Goal: Task Accomplishment & Management: Use online tool/utility

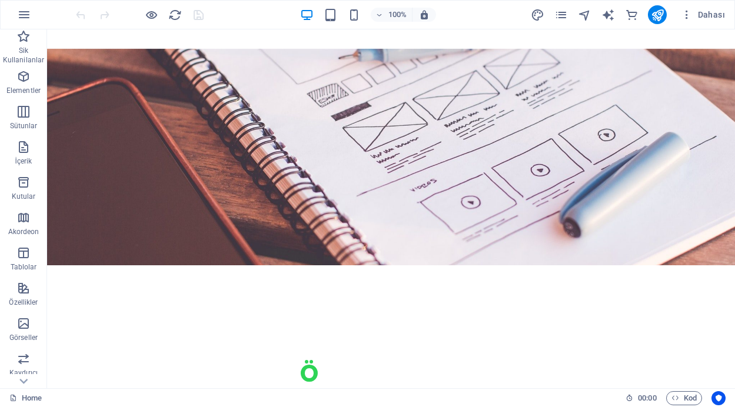
scroll to position [2089, 0]
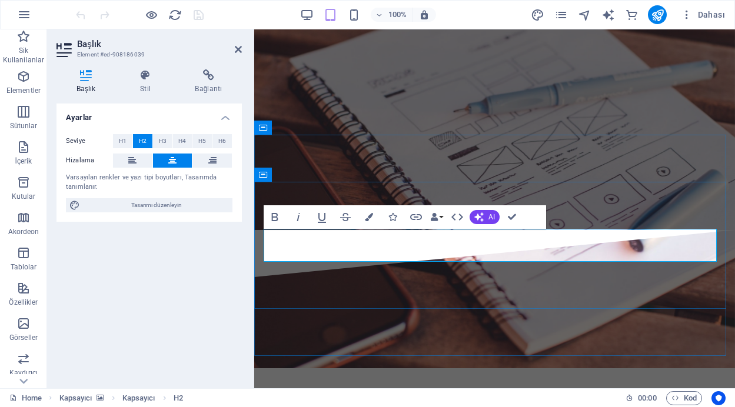
scroll to position [2153, 0]
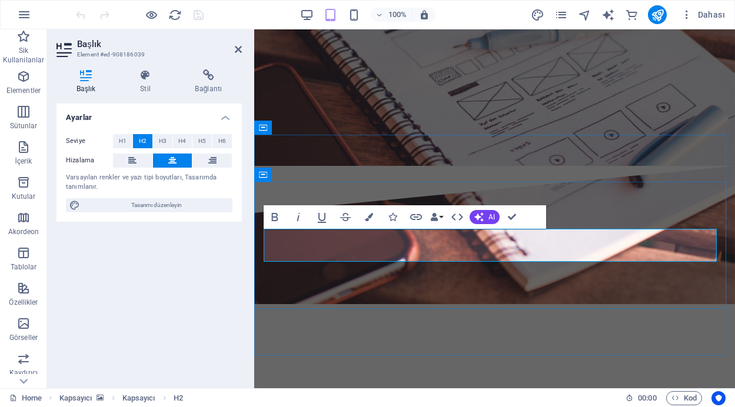
drag, startPoint x: 448, startPoint y: 243, endPoint x: 436, endPoint y: 244, distance: 11.8
click at [370, 213] on icon "button" at bounding box center [369, 217] width 8 height 8
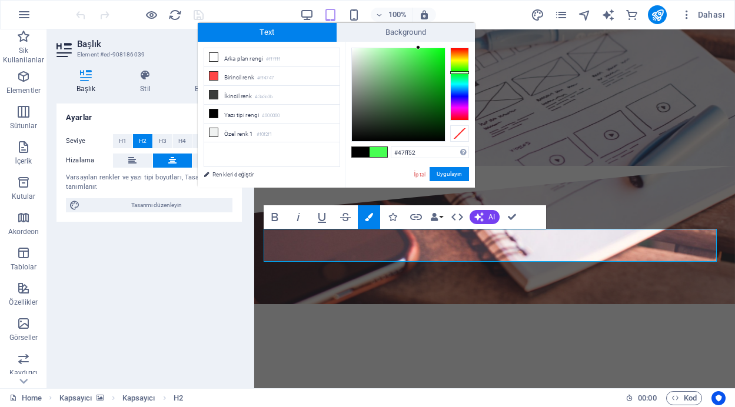
click at [462, 72] on div at bounding box center [459, 84] width 19 height 73
click at [428, 64] on div at bounding box center [398, 94] width 93 height 93
click at [452, 174] on button "Uygulayın" at bounding box center [449, 174] width 39 height 14
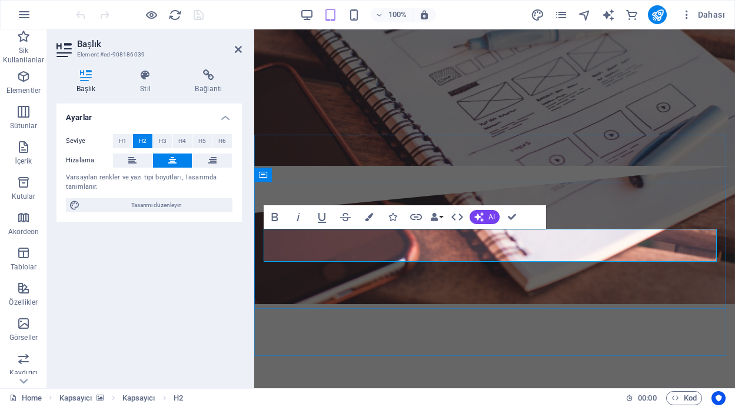
drag, startPoint x: 547, startPoint y: 243, endPoint x: 440, endPoint y: 236, distance: 106.8
click at [365, 219] on icon "button" at bounding box center [369, 217] width 8 height 8
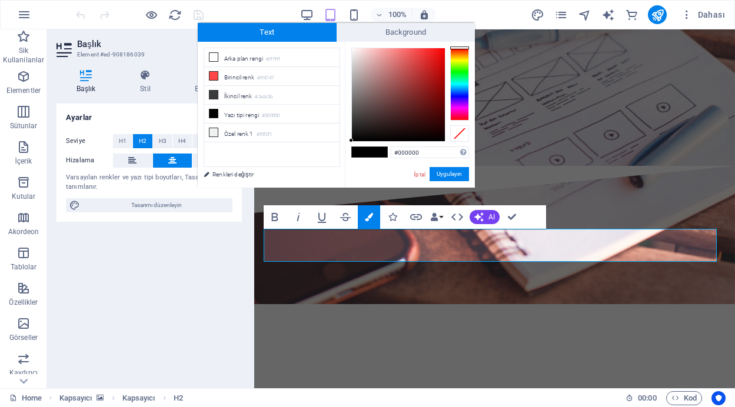
click at [351, 49] on div "#000000 Desteklenen biçimler #0852ed rgb(8, 82, 237) rgba(8, 82, 237, %90) hsv(…" at bounding box center [410, 200] width 130 height 317
click at [215, 57] on icon at bounding box center [214, 57] width 8 height 8
type input "#ffffff"
click at [457, 175] on button "Uygulayın" at bounding box center [449, 174] width 39 height 14
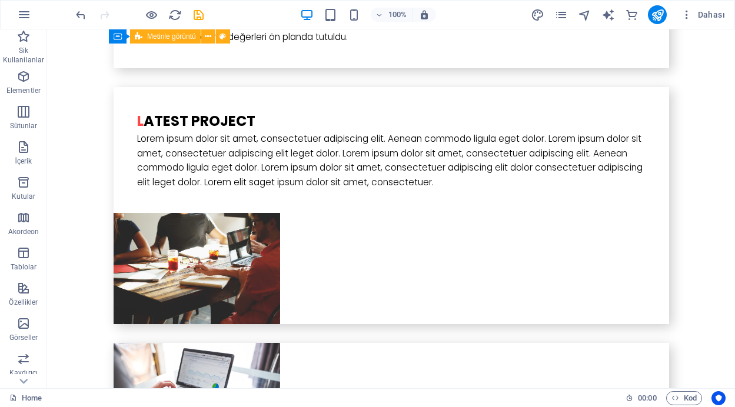
scroll to position [2773, 0]
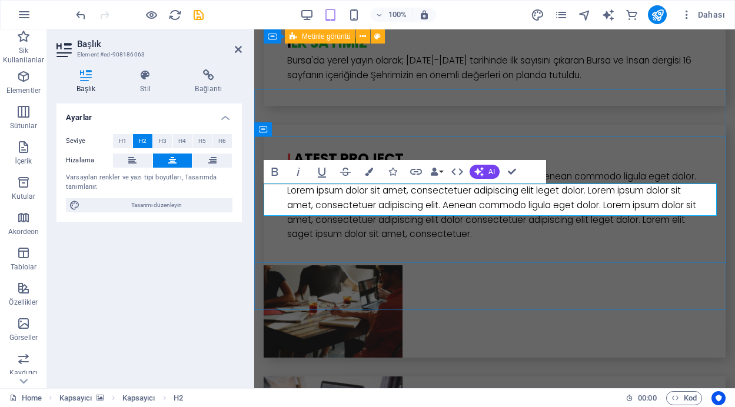
drag, startPoint x: 576, startPoint y: 195, endPoint x: 430, endPoint y: 194, distance: 146.0
click at [369, 170] on icon "button" at bounding box center [369, 172] width 8 height 8
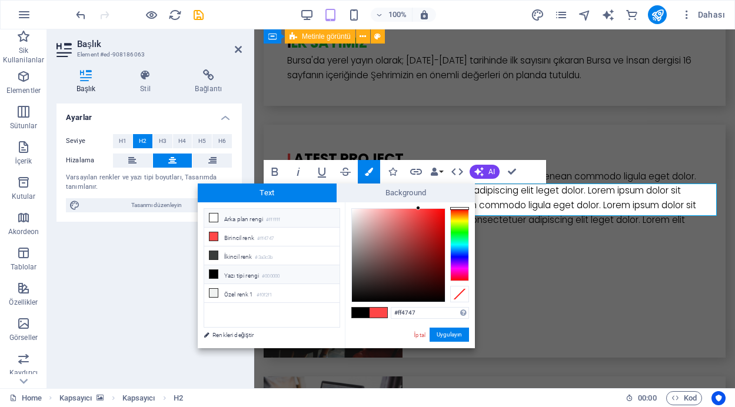
click at [214, 217] on icon at bounding box center [214, 218] width 8 height 8
click at [456, 337] on button "Uygulayın" at bounding box center [449, 335] width 39 height 14
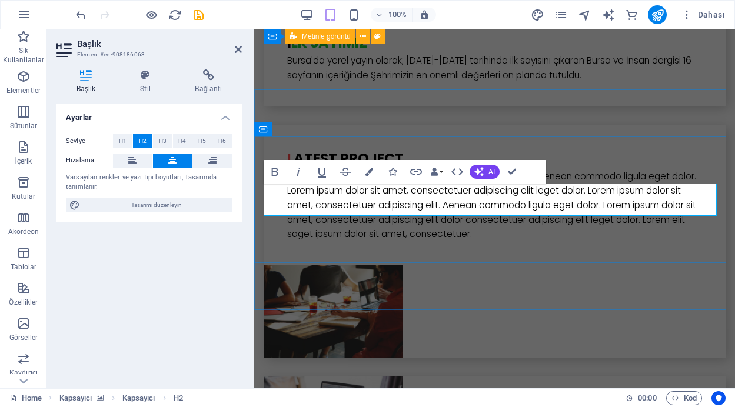
drag, startPoint x: 429, startPoint y: 197, endPoint x: 419, endPoint y: 199, distance: 10.3
click at [372, 171] on icon "button" at bounding box center [369, 172] width 8 height 8
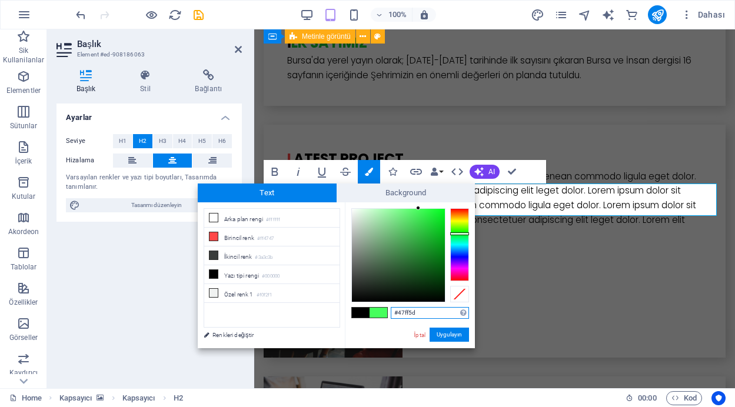
click at [459, 234] on div at bounding box center [459, 244] width 19 height 73
type input "#1ec332"
click at [430, 230] on div at bounding box center [398, 255] width 93 height 93
click at [452, 336] on button "Uygulayın" at bounding box center [449, 335] width 39 height 14
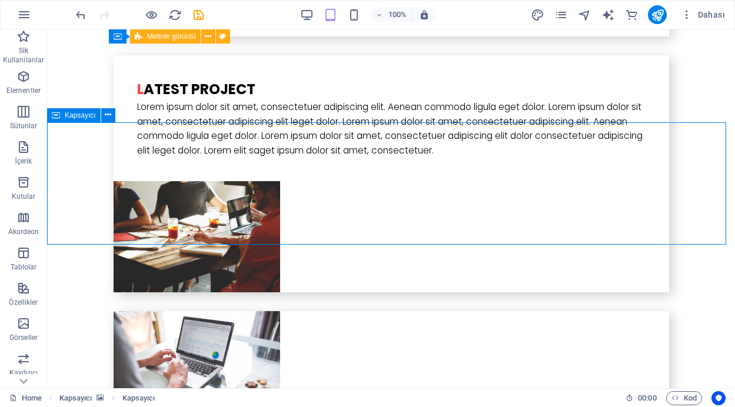
scroll to position [2684, 0]
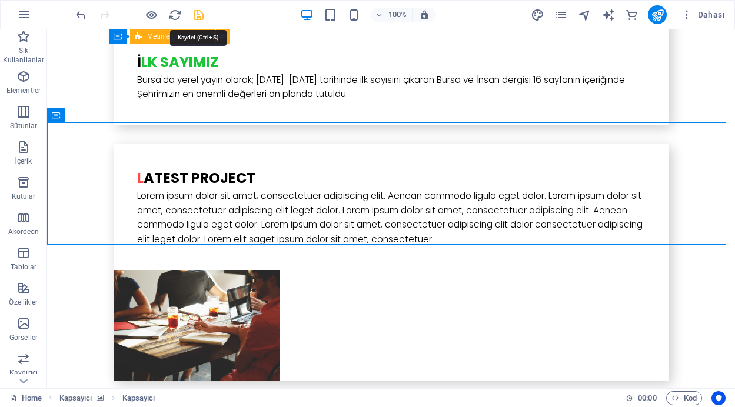
click at [203, 12] on icon "save" at bounding box center [199, 15] width 14 height 14
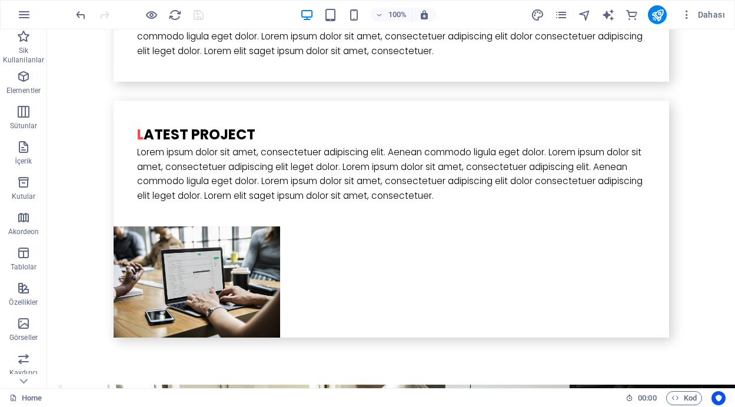
scroll to position [3245, 0]
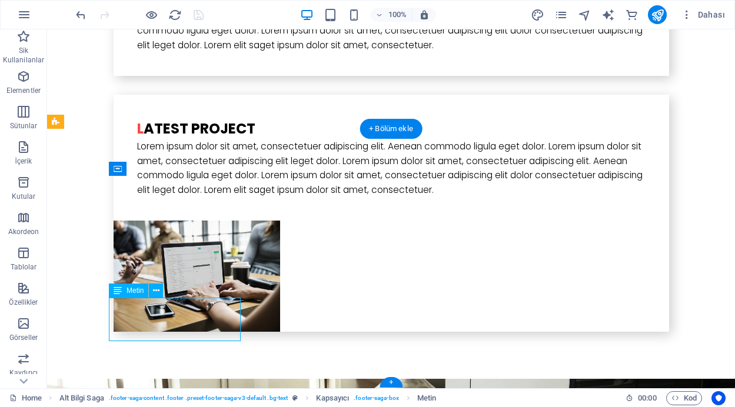
drag, startPoint x: 181, startPoint y: 303, endPoint x: 301, endPoint y: 329, distance: 122.9
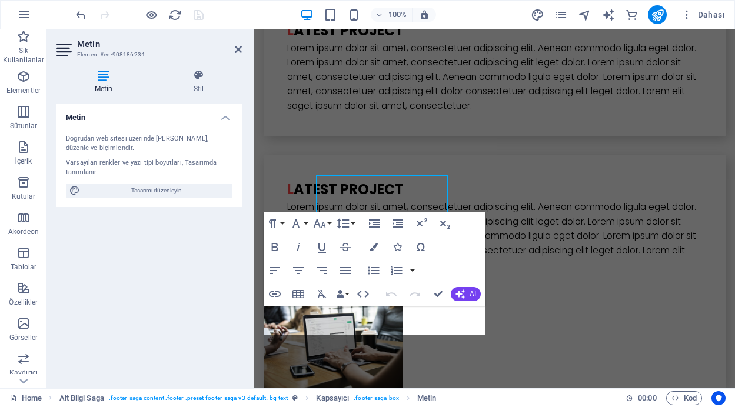
scroll to position [3368, 0]
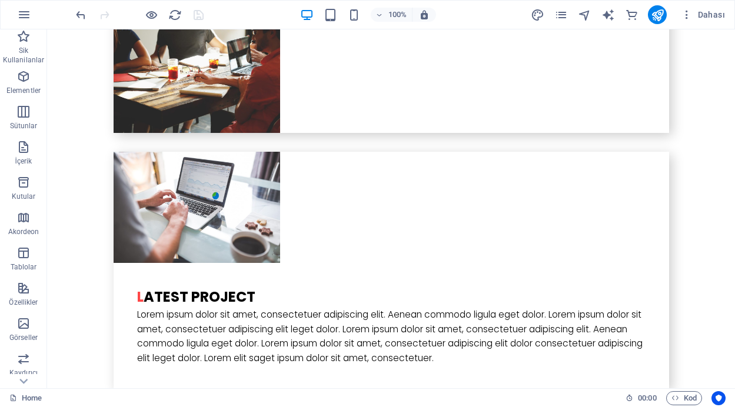
scroll to position [2945, 0]
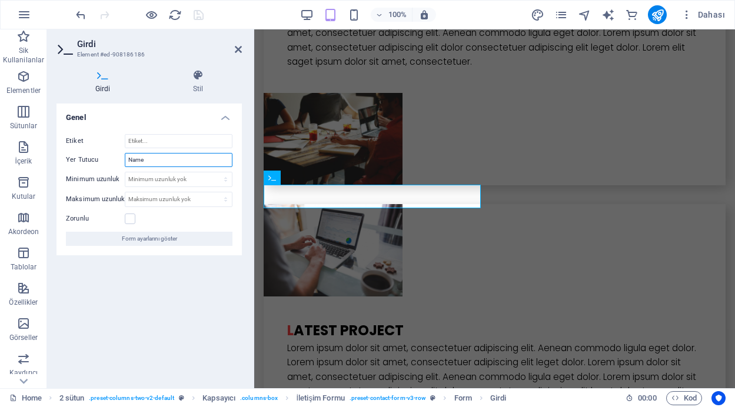
click at [151, 161] on input "Name" at bounding box center [179, 160] width 108 height 14
type input "Name/Ad Soyad"
click at [235, 47] on icon at bounding box center [238, 49] width 7 height 9
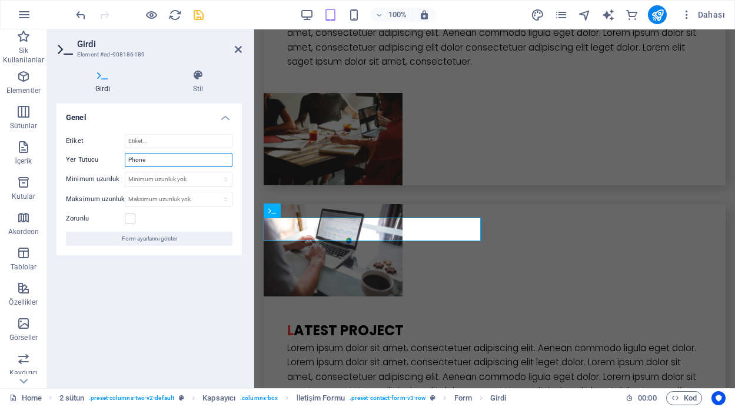
click at [152, 160] on input "Phone" at bounding box center [179, 160] width 108 height 14
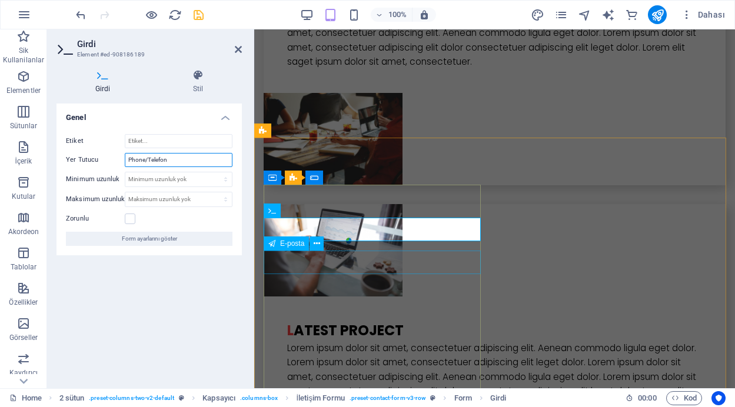
type input "Phone/Telefon"
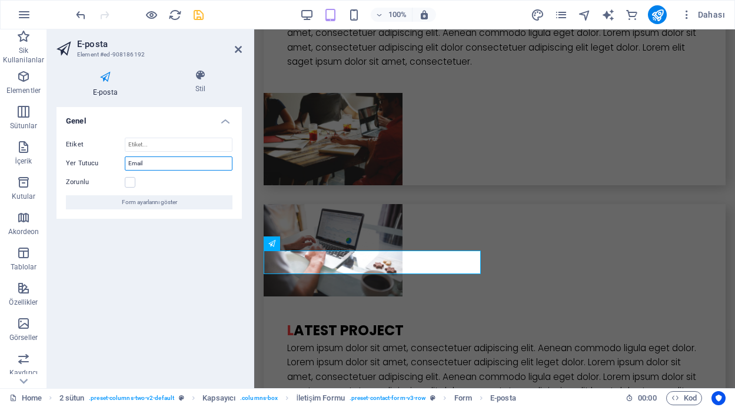
click at [146, 164] on input "Email" at bounding box center [179, 164] width 108 height 14
type input "Email/Mail"
click at [238, 50] on icon at bounding box center [238, 49] width 7 height 9
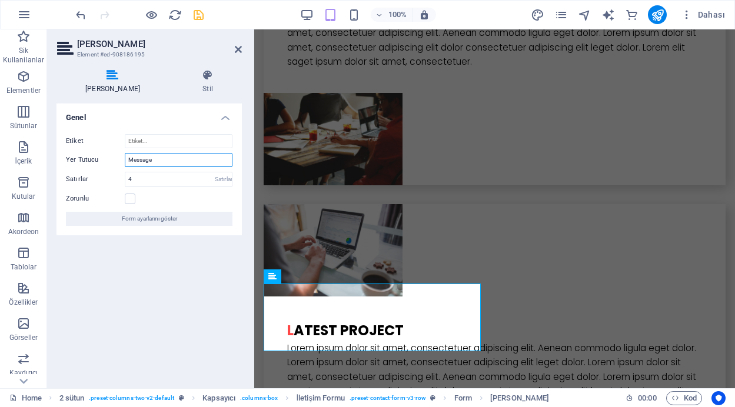
click at [158, 160] on input "Message" at bounding box center [179, 160] width 108 height 14
type input "Message/Mesaj"
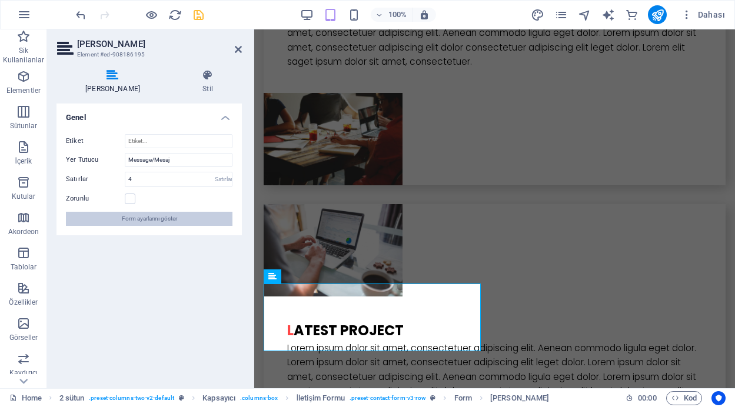
drag, startPoint x: 180, startPoint y: 217, endPoint x: 49, endPoint y: 201, distance: 131.2
click at [180, 217] on button "Form ayarlarını göster" at bounding box center [149, 219] width 167 height 14
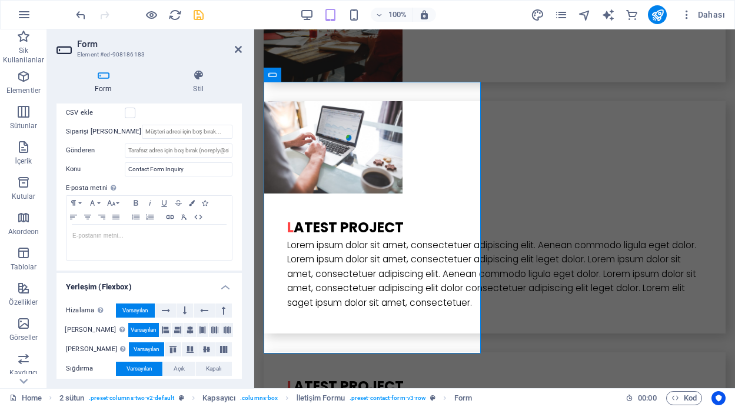
scroll to position [375, 0]
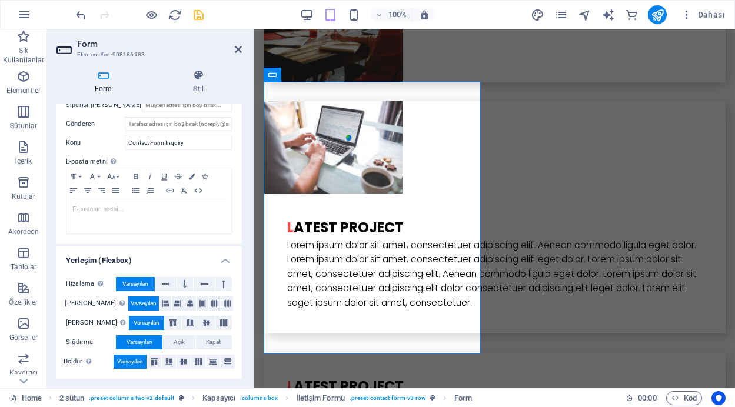
drag, startPoint x: 243, startPoint y: 299, endPoint x: 242, endPoint y: 287, distance: 11.8
click at [242, 287] on div "Form Stil Genel Başlık Form için bir ad tanımla. Contact Form Mesajlar Başarı m…" at bounding box center [149, 224] width 204 height 329
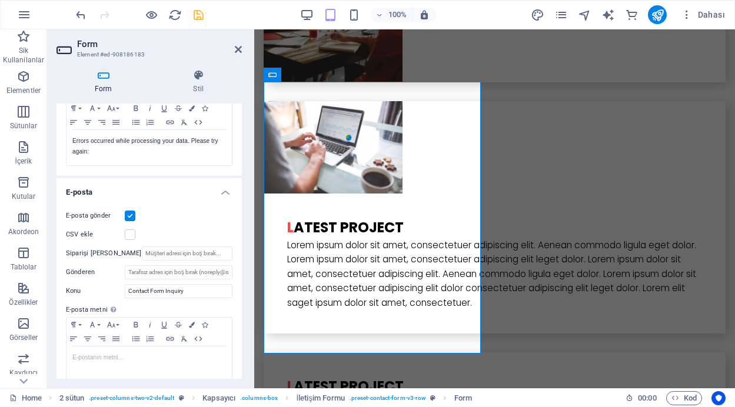
scroll to position [225, 0]
click at [128, 236] on label at bounding box center [130, 236] width 11 height 11
click at [0, 0] on input "CSV ekle" at bounding box center [0, 0] width 0 height 0
click at [130, 236] on label at bounding box center [130, 236] width 11 height 11
click at [0, 0] on input "CSV ekle" at bounding box center [0, 0] width 0 height 0
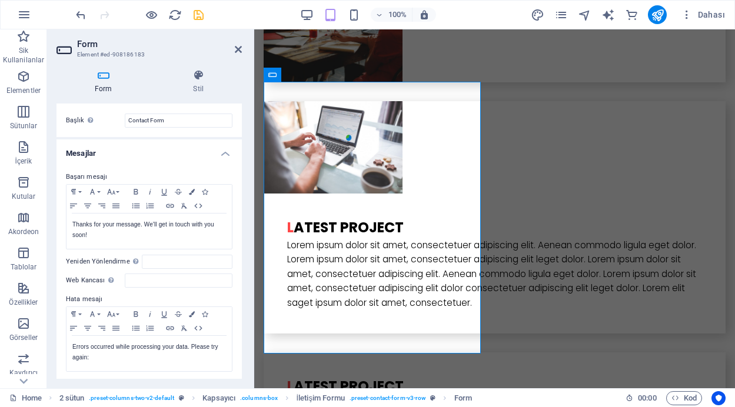
scroll to position [0, 0]
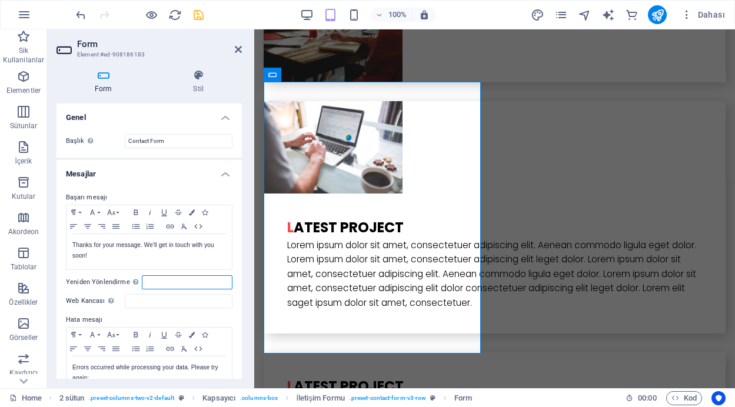
click at [148, 281] on input "Yeniden Yönlendirme Başarılı form gönderimi üzerine bir yeniden yönlendirme hed…" at bounding box center [187, 283] width 91 height 14
click at [197, 78] on icon at bounding box center [198, 75] width 87 height 12
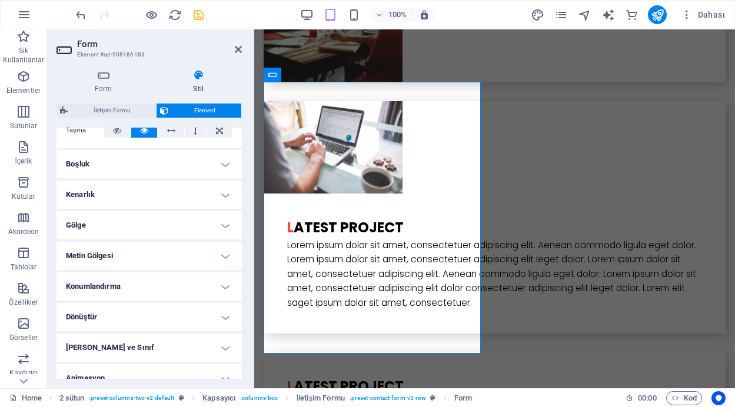
scroll to position [256, 0]
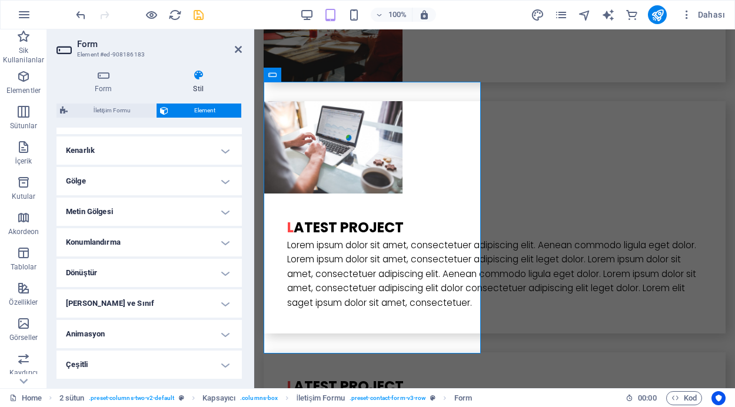
click at [216, 239] on h4 "Konumlandırma" at bounding box center [149, 242] width 185 height 28
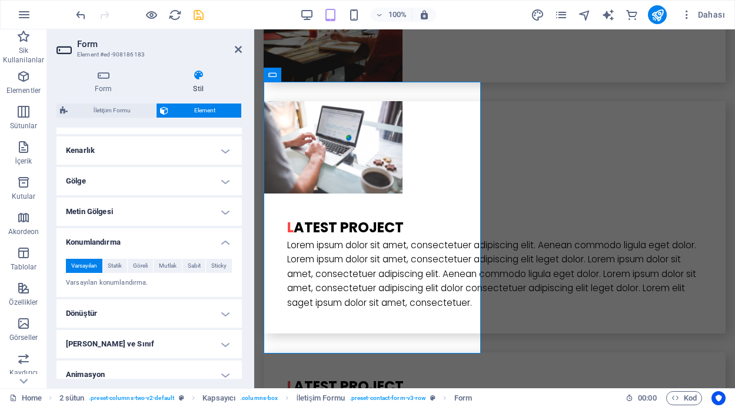
click at [224, 245] on h4 "Konumlandırma" at bounding box center [149, 238] width 185 height 21
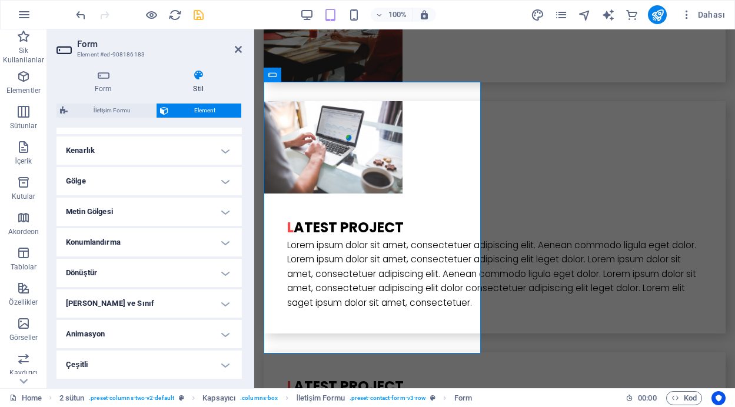
click at [227, 181] on h4 "Gölge" at bounding box center [149, 181] width 185 height 28
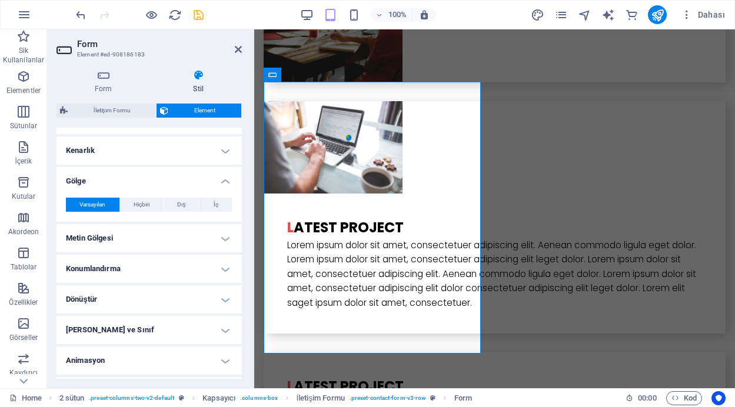
click at [221, 177] on h4 "Gölge" at bounding box center [149, 177] width 185 height 21
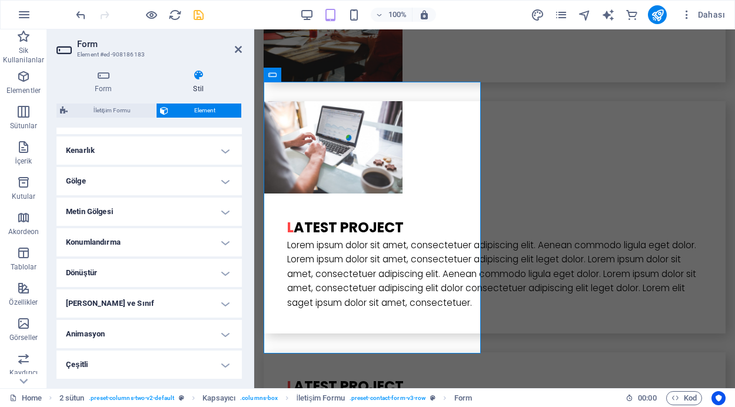
click at [223, 151] on h4 "Kenarlık" at bounding box center [149, 151] width 185 height 28
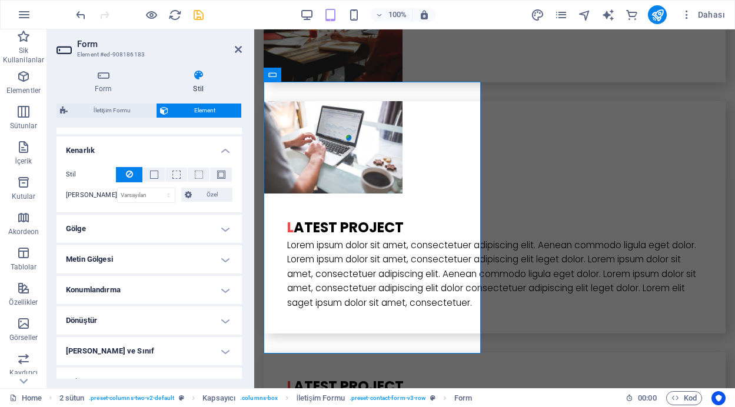
click at [223, 151] on h4 "Kenarlık" at bounding box center [149, 147] width 185 height 21
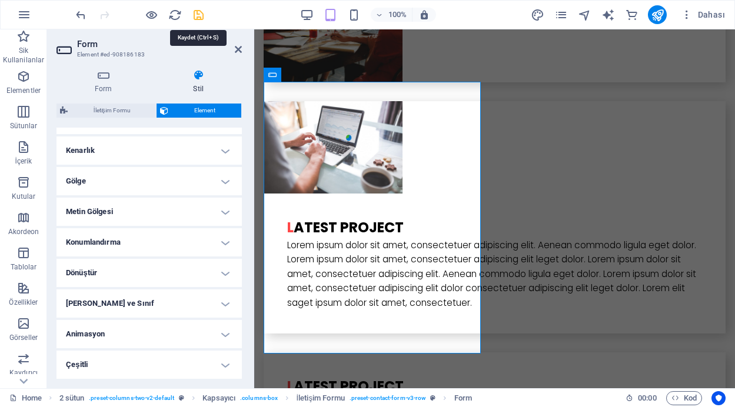
click at [200, 13] on icon "save" at bounding box center [199, 15] width 14 height 14
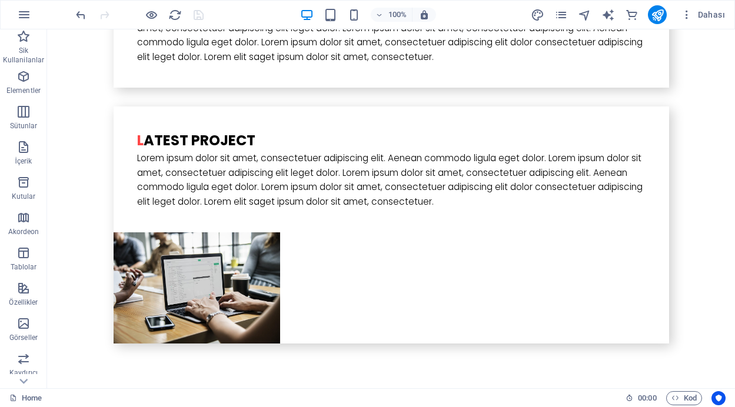
scroll to position [3245, 0]
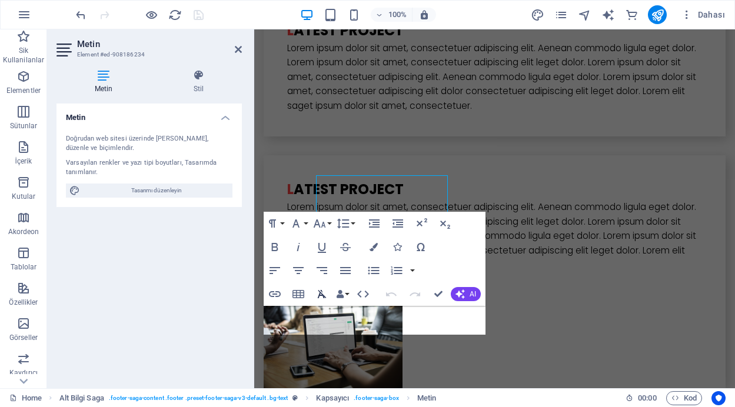
scroll to position [3368, 0]
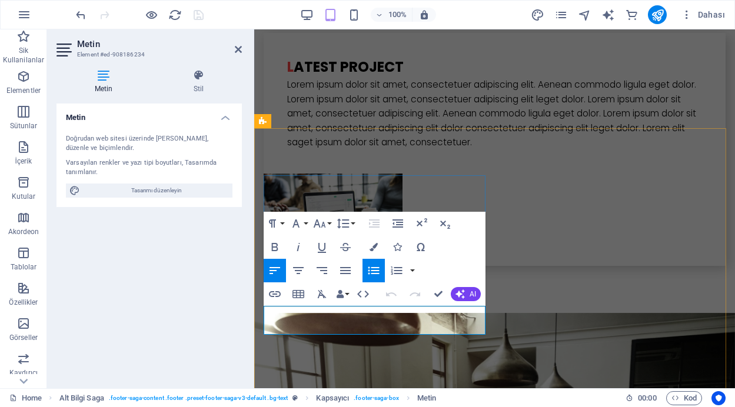
click at [183, 193] on span "Tasarımı düzenleyin" at bounding box center [156, 191] width 145 height 14
select select "rem"
select select "300"
select select "px"
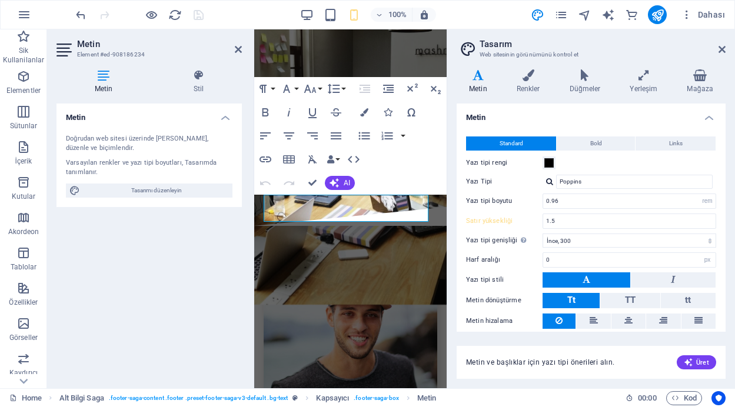
scroll to position [4818, 0]
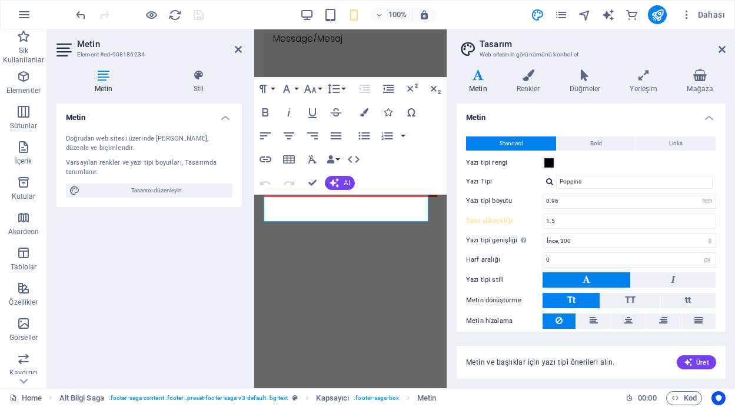
drag, startPoint x: 722, startPoint y: 192, endPoint x: 730, endPoint y: 247, distance: 55.9
click at [730, 247] on div "Varyantlar Metin Renkler Düğmeler Yerleşim Mağaza Metin Standard Bold Links Yaz…" at bounding box center [591, 224] width 288 height 329
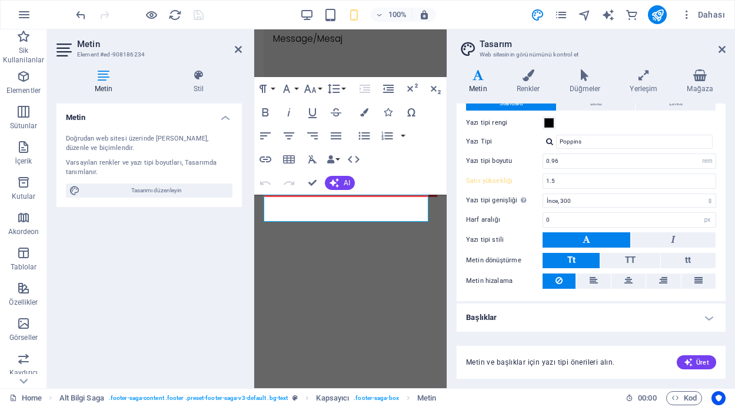
scroll to position [0, 0]
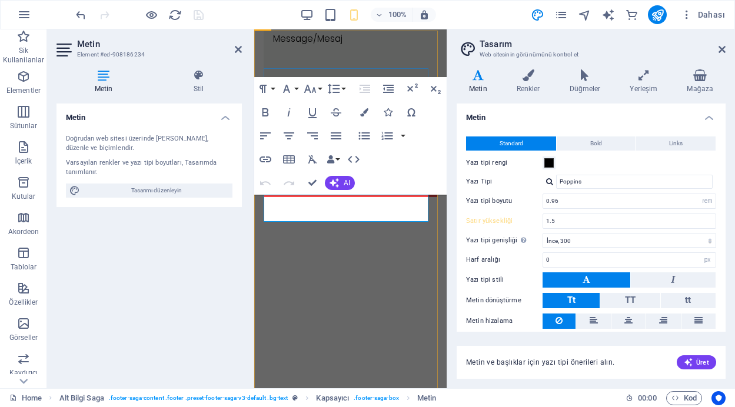
drag, startPoint x: 359, startPoint y: 198, endPoint x: 508, endPoint y: 230, distance: 152.8
click at [678, 144] on span "Links" at bounding box center [676, 144] width 14 height 14
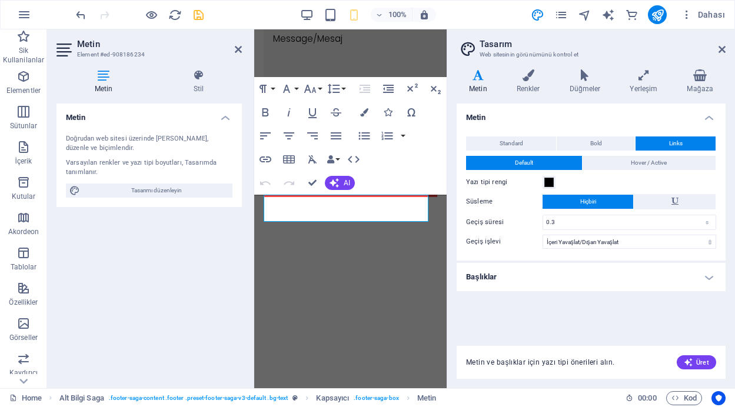
click at [693, 283] on h4 "Başlıklar" at bounding box center [591, 277] width 269 height 28
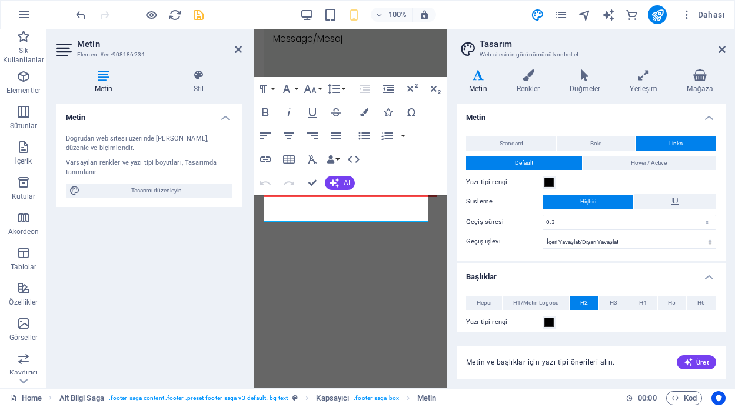
click at [696, 279] on h4 "Başlıklar" at bounding box center [591, 273] width 269 height 21
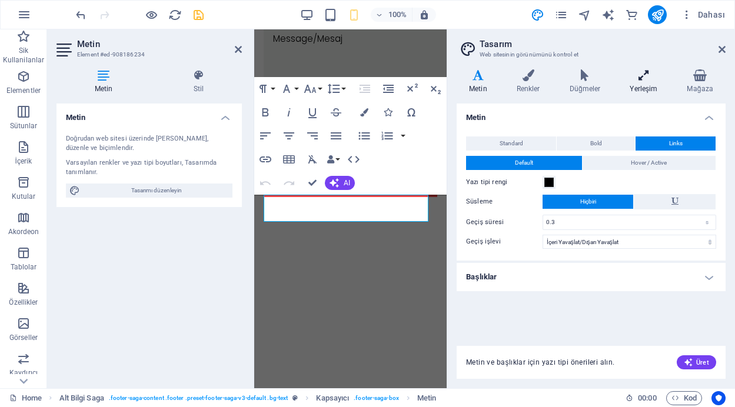
click at [641, 79] on icon at bounding box center [644, 75] width 52 height 12
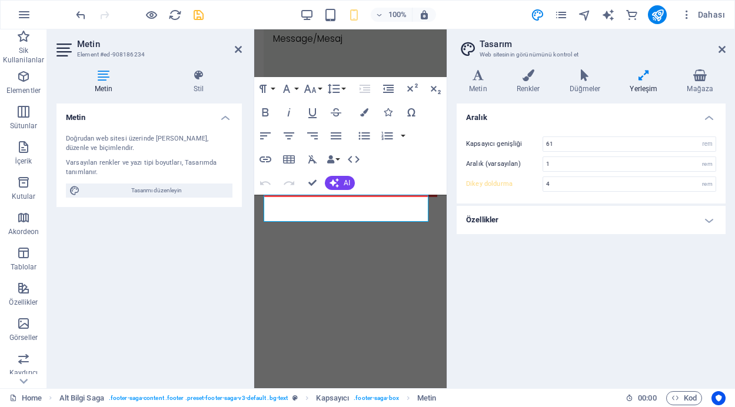
click at [694, 227] on h4 "Özellikler" at bounding box center [591, 220] width 269 height 28
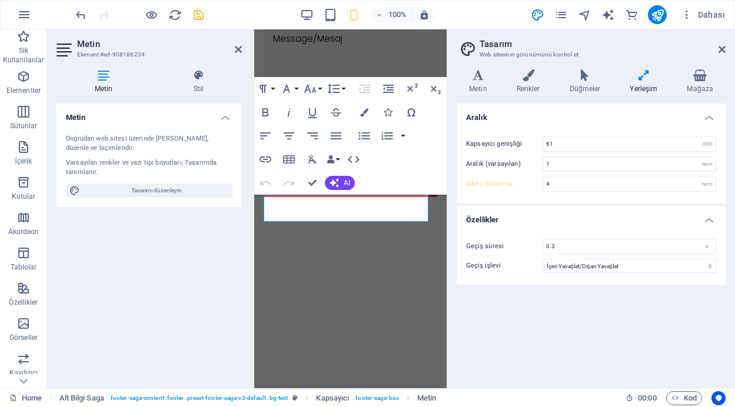
click at [694, 227] on div "Geçiş süresi 0.3 s Geçiş işlevi Yavaşlat İçeri Yavaşlat Dışarı Yavaşlat İçeri Y…" at bounding box center [592, 256] width 274 height 58
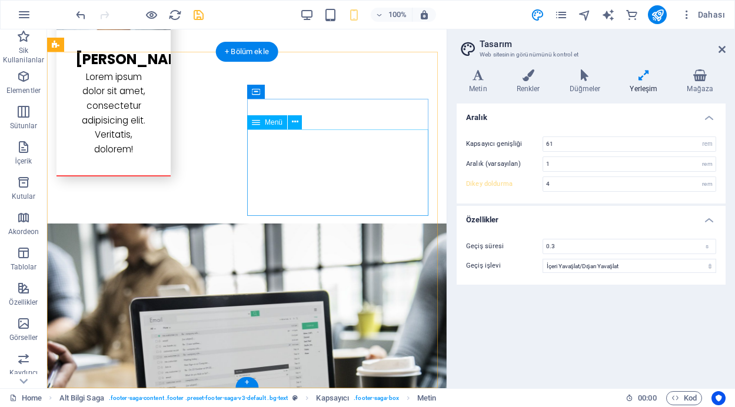
scroll to position [3599, 0]
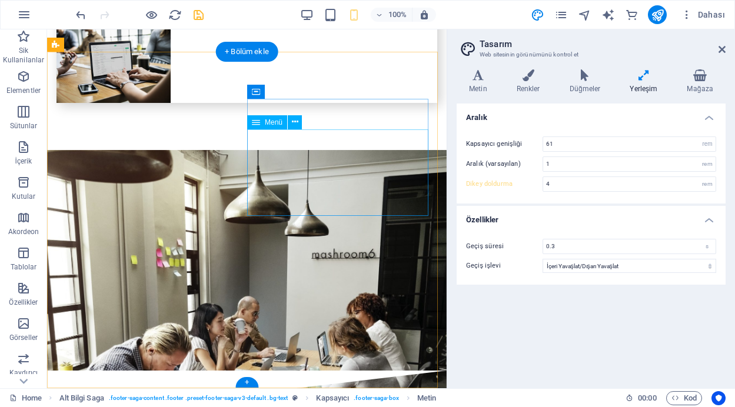
type input "5"
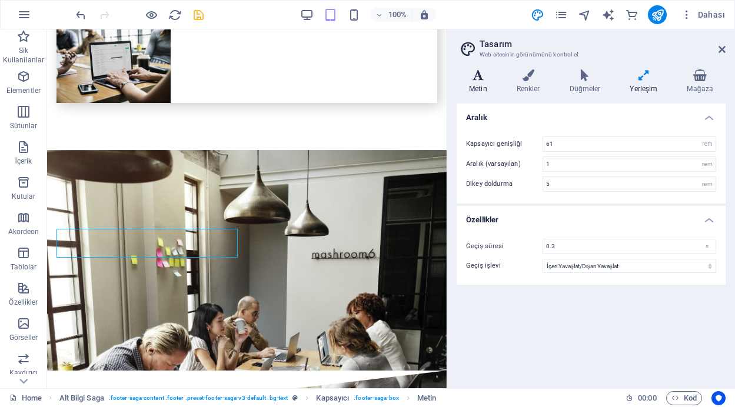
click at [480, 81] on h4 "Metin" at bounding box center [481, 81] width 48 height 25
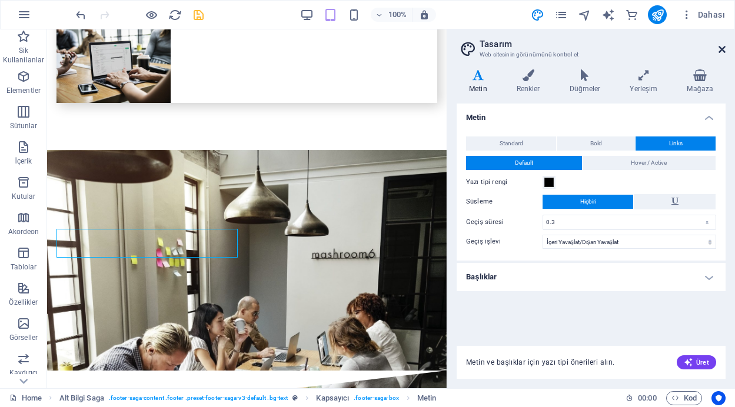
click at [721, 48] on icon at bounding box center [722, 49] width 7 height 9
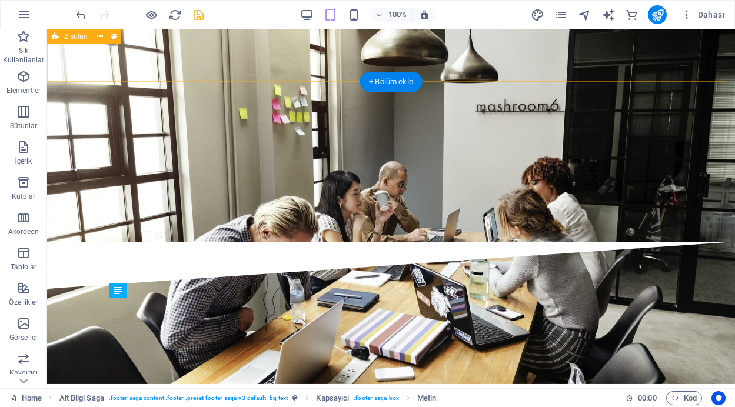
scroll to position [3245, 0]
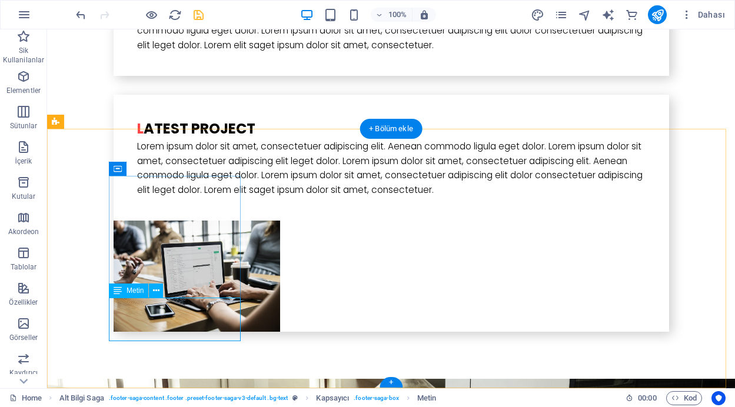
click at [156, 291] on icon at bounding box center [156, 291] width 6 height 12
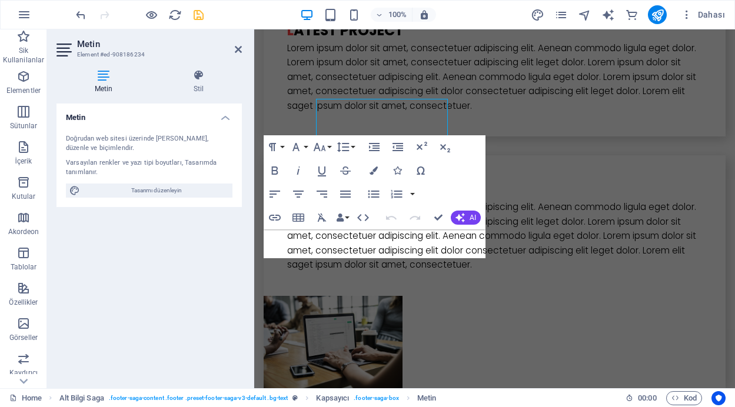
scroll to position [3444, 0]
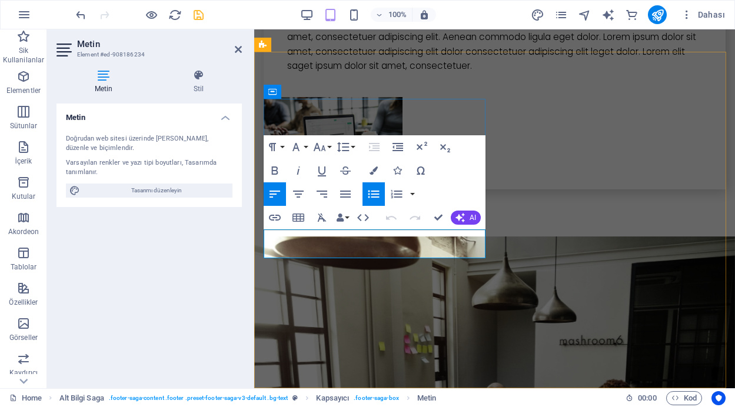
drag, startPoint x: 360, startPoint y: 235, endPoint x: 264, endPoint y: 232, distance: 96.6
click at [224, 115] on h4 "Metin" at bounding box center [149, 114] width 185 height 21
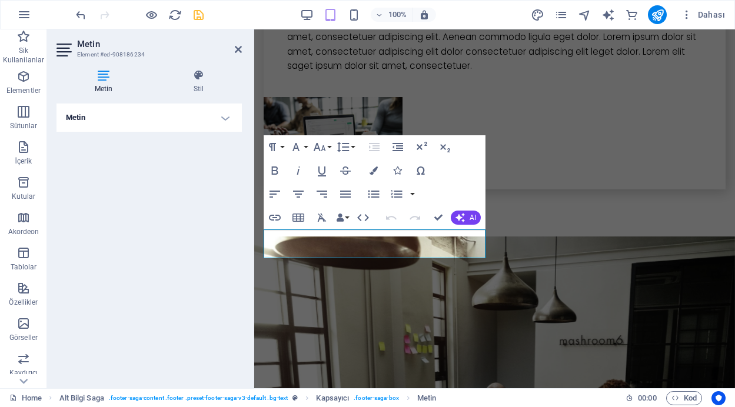
click at [224, 115] on h4 "Metin" at bounding box center [149, 118] width 185 height 28
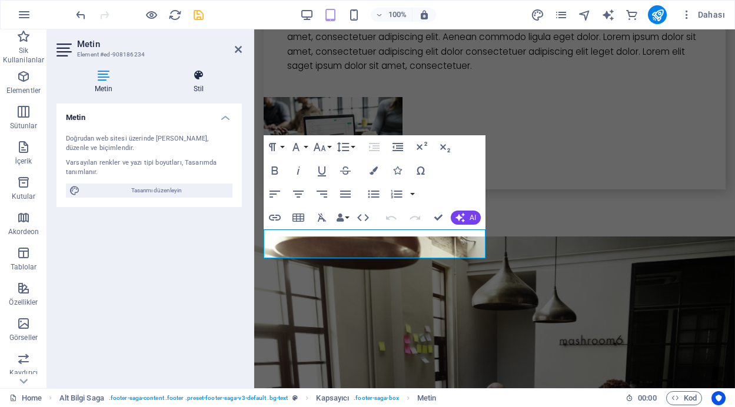
click at [195, 79] on icon at bounding box center [198, 75] width 87 height 12
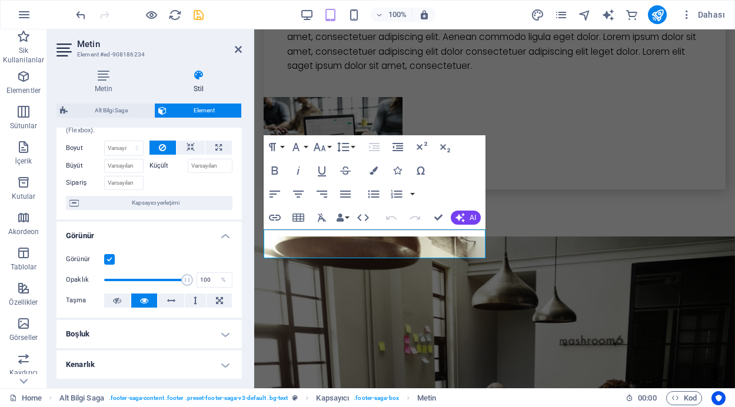
scroll to position [0, 0]
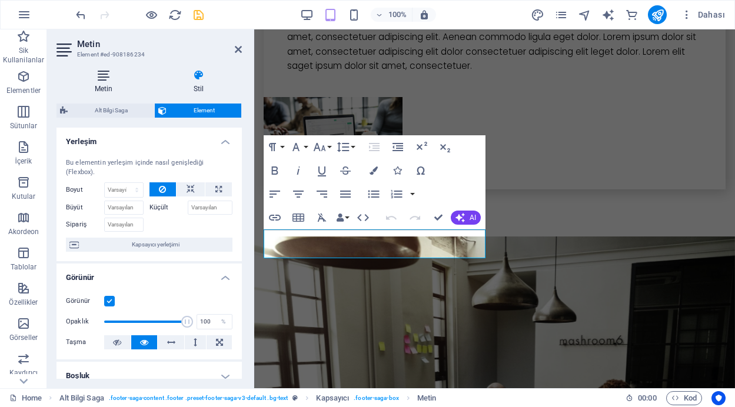
click at [105, 77] on icon at bounding box center [104, 75] width 94 height 12
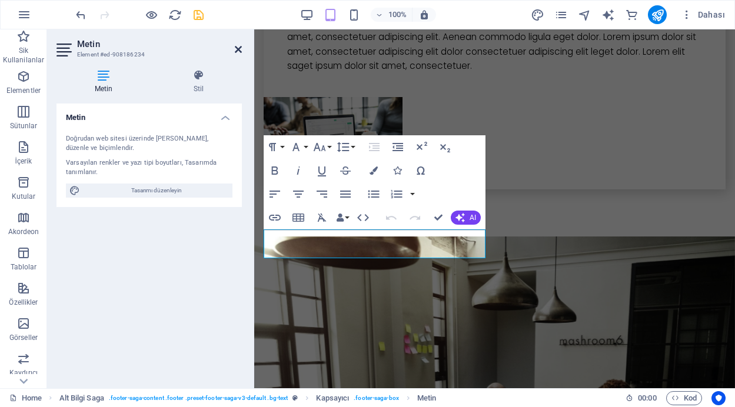
click at [237, 51] on icon at bounding box center [238, 49] width 7 height 9
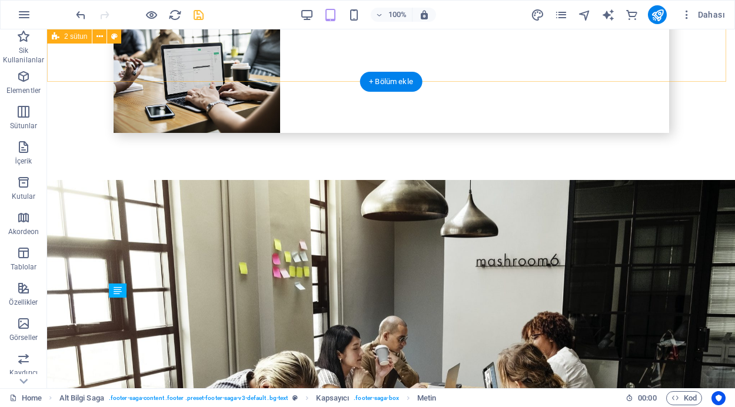
scroll to position [3245, 0]
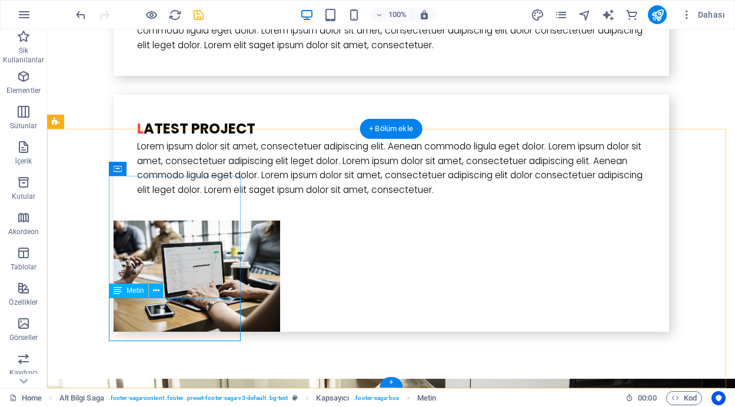
click at [155, 289] on icon at bounding box center [156, 291] width 6 height 12
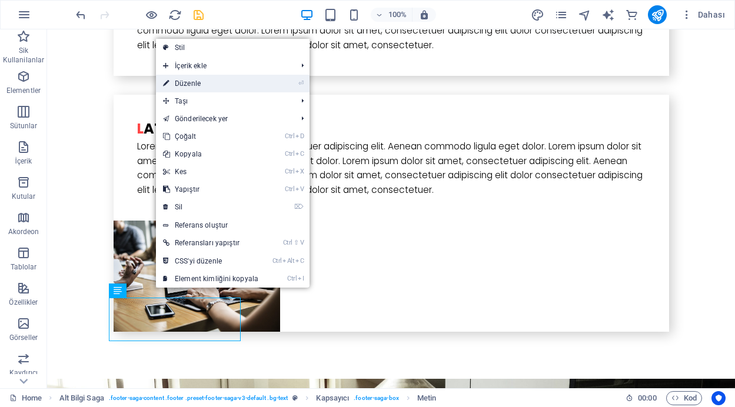
click at [276, 84] on li "⏎ Düzenle" at bounding box center [233, 84] width 154 height 18
click at [190, 87] on link "⏎ Düzenle" at bounding box center [211, 84] width 110 height 18
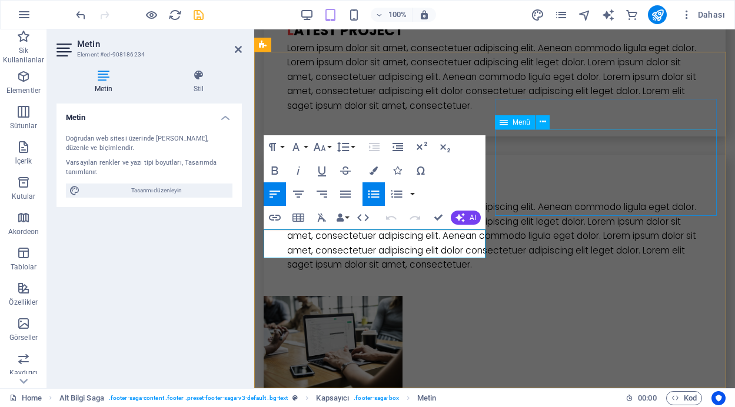
scroll to position [3444, 0]
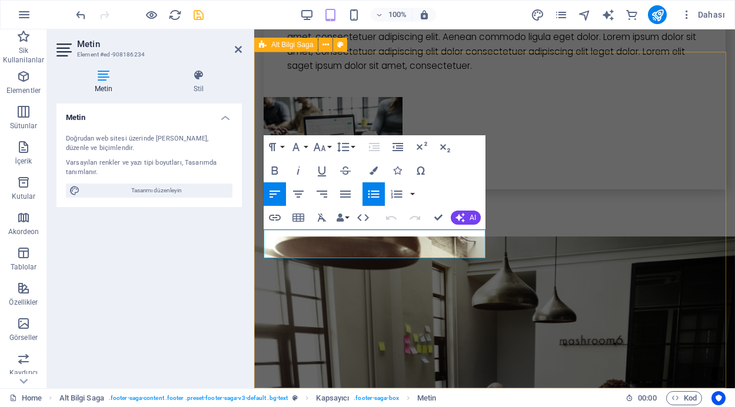
drag, startPoint x: 354, startPoint y: 239, endPoint x: 256, endPoint y: 234, distance: 97.9
click at [273, 220] on icon "button" at bounding box center [275, 218] width 12 height 6
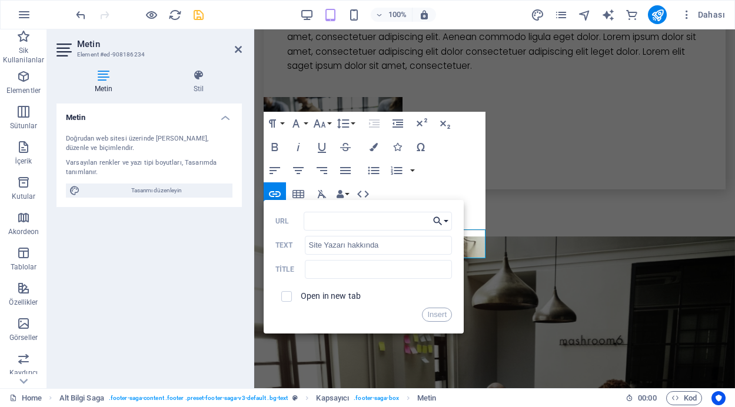
click at [446, 220] on button "Choose Link" at bounding box center [441, 221] width 22 height 19
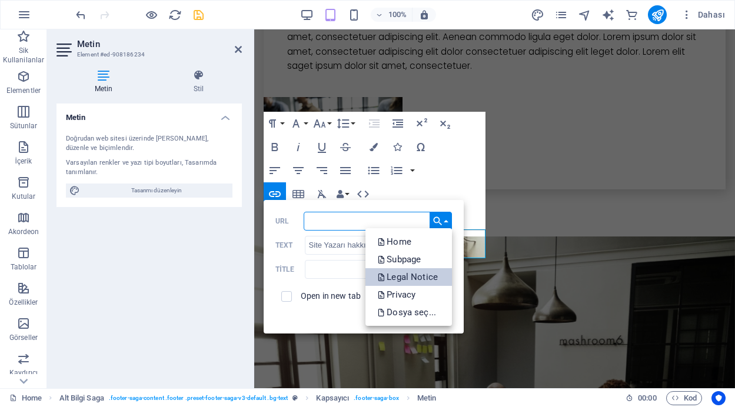
click at [422, 274] on p "Legal Notice" at bounding box center [408, 277] width 63 height 18
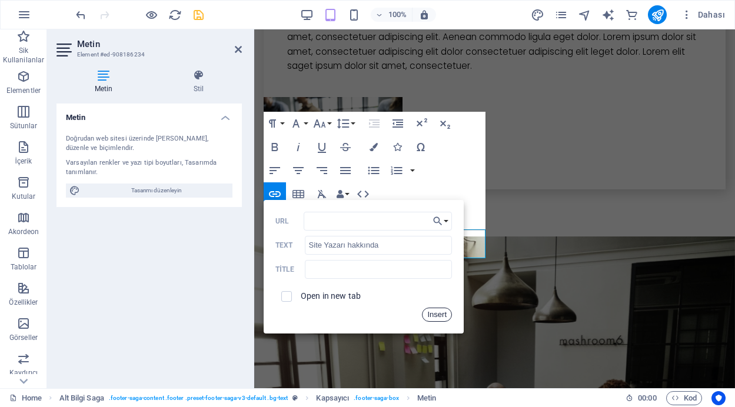
click at [441, 314] on button "Insert" at bounding box center [437, 315] width 30 height 14
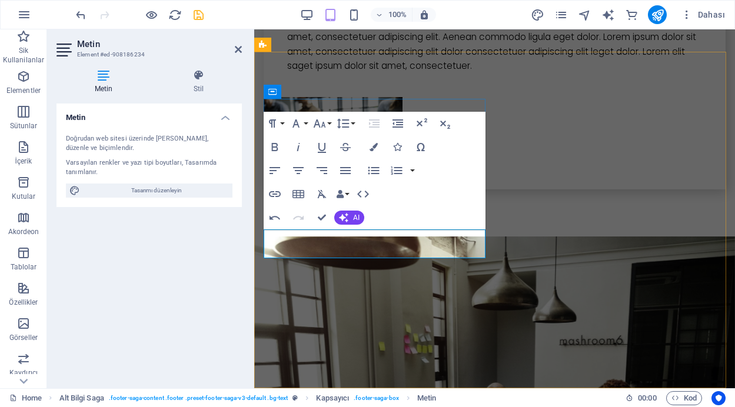
drag, startPoint x: 402, startPoint y: 251, endPoint x: 253, endPoint y: 250, distance: 149.0
type input "Gizlilik politikası (Privacy policy)"
click at [276, 192] on icon "button" at bounding box center [275, 194] width 12 height 6
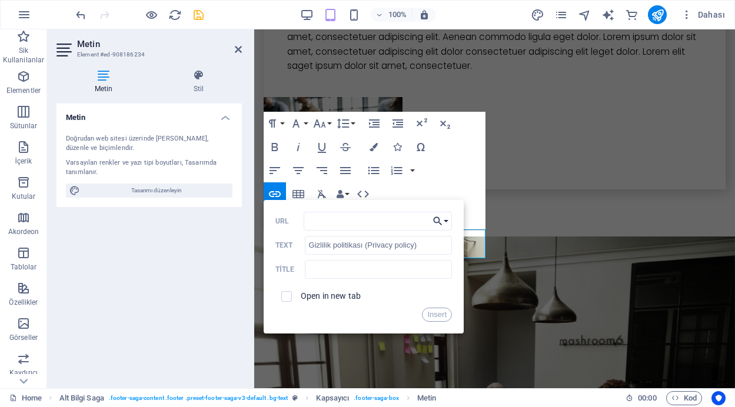
click at [443, 224] on icon "button" at bounding box center [438, 221] width 12 height 14
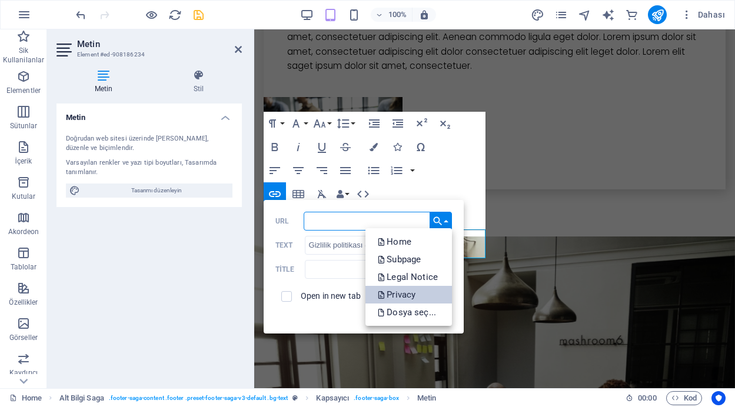
click at [414, 293] on p "Privacy" at bounding box center [397, 295] width 41 height 18
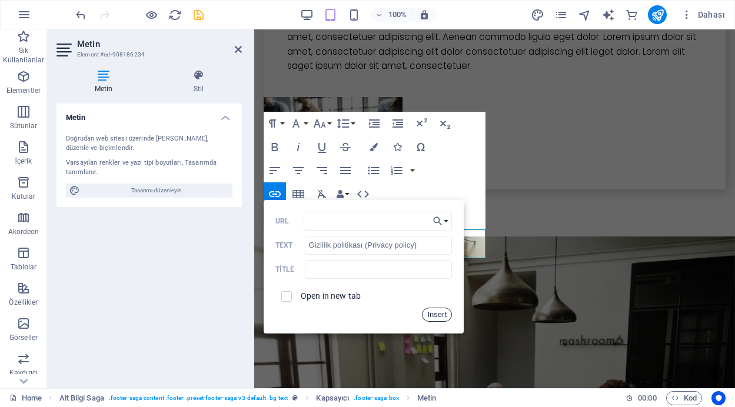
click at [437, 314] on button "Insert" at bounding box center [437, 315] width 30 height 14
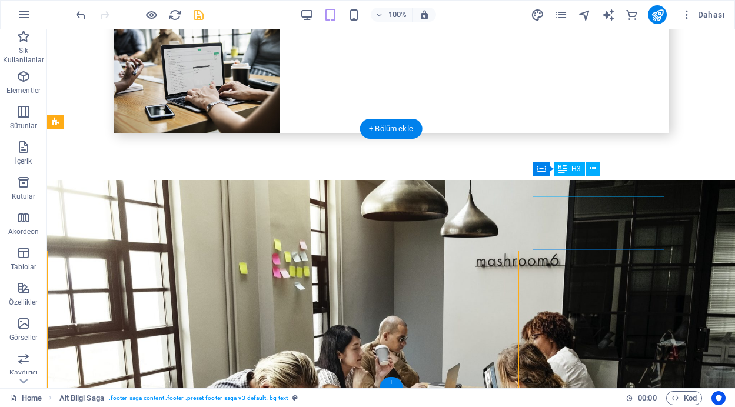
scroll to position [3245, 0]
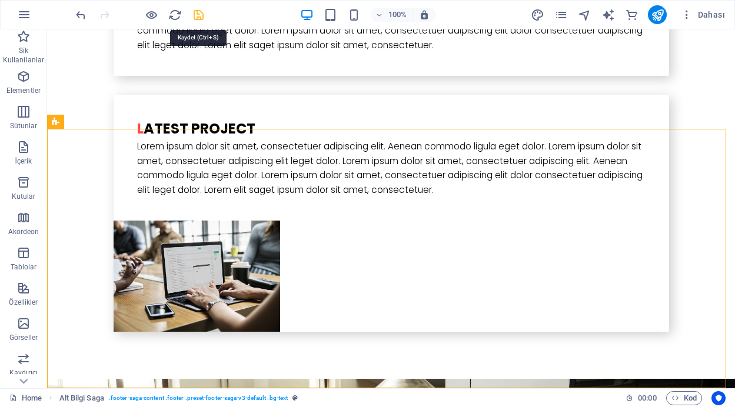
click at [200, 14] on icon "save" at bounding box center [199, 15] width 14 height 14
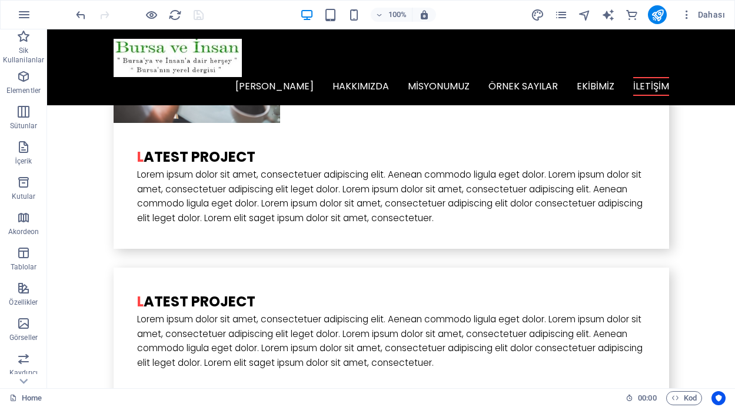
scroll to position [3041, 0]
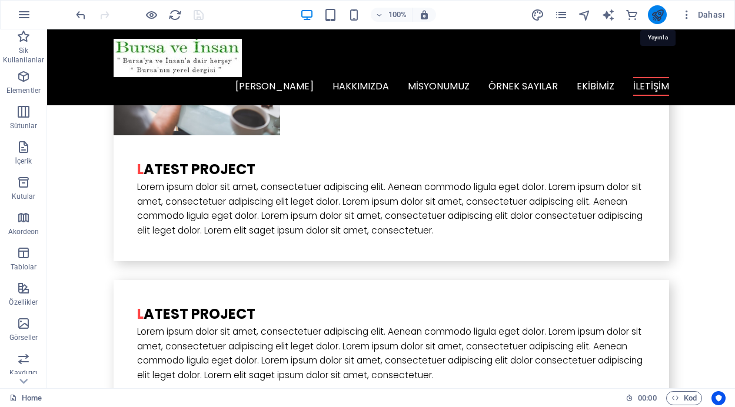
click at [659, 12] on icon "publish" at bounding box center [658, 15] width 14 height 14
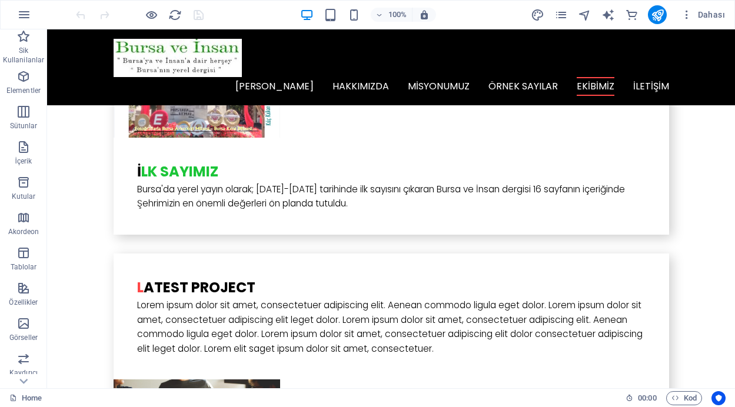
scroll to position [2536, 0]
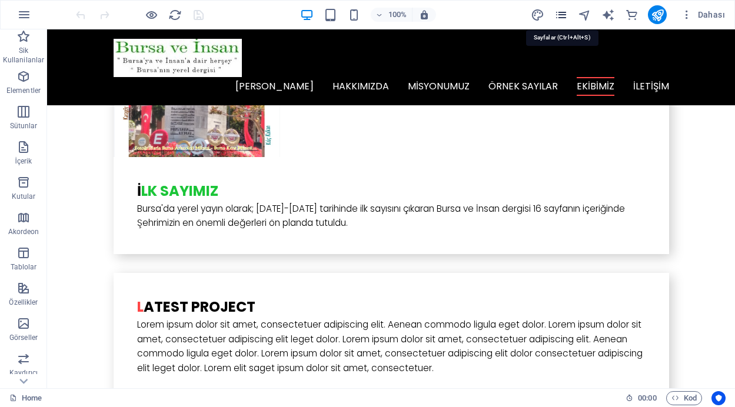
click at [562, 15] on icon "pages" at bounding box center [562, 15] width 14 height 14
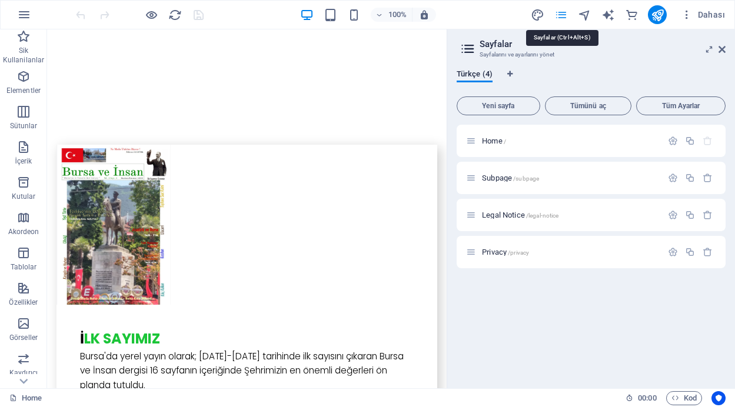
scroll to position [2783, 0]
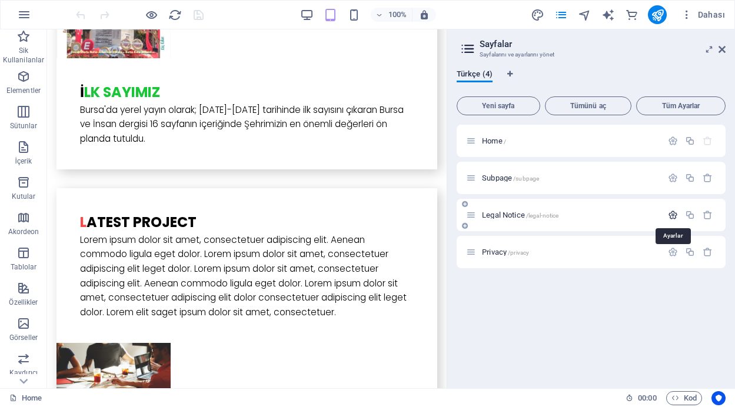
click at [671, 217] on icon "button" at bounding box center [673, 215] width 10 height 10
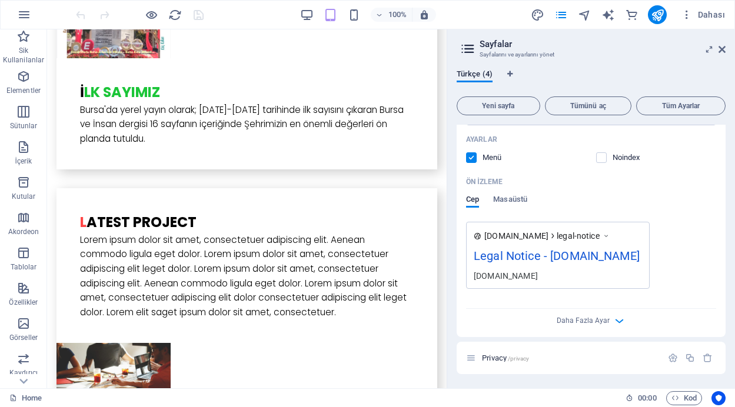
scroll to position [349, 0]
click at [615, 324] on icon "button" at bounding box center [620, 321] width 14 height 14
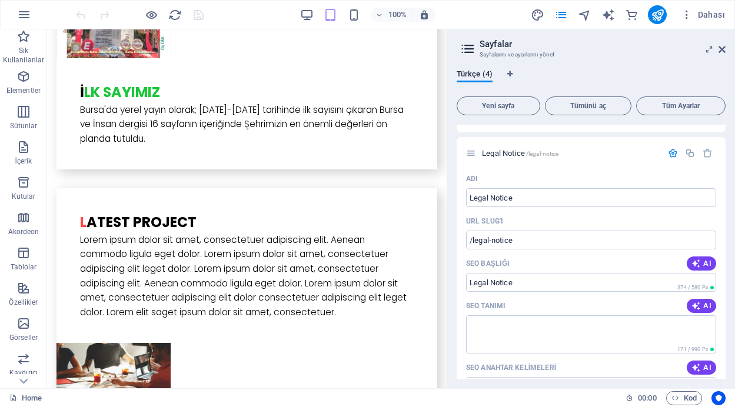
scroll to position [0, 0]
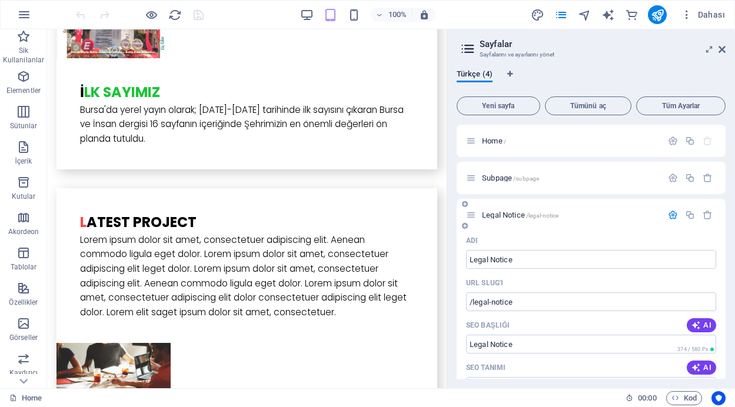
click at [668, 213] on icon "button" at bounding box center [673, 215] width 10 height 10
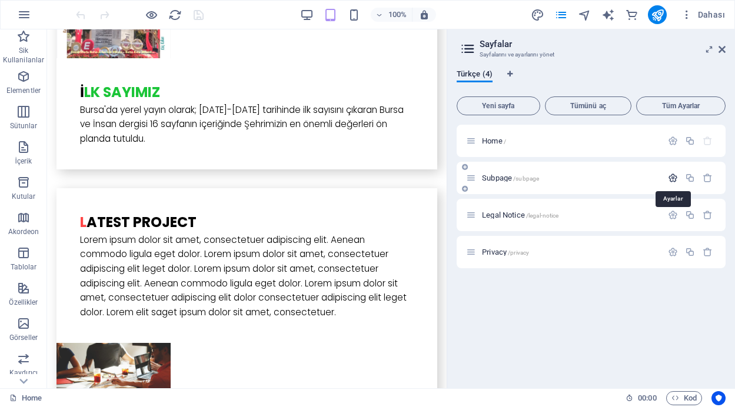
click at [672, 178] on icon "button" at bounding box center [673, 178] width 10 height 10
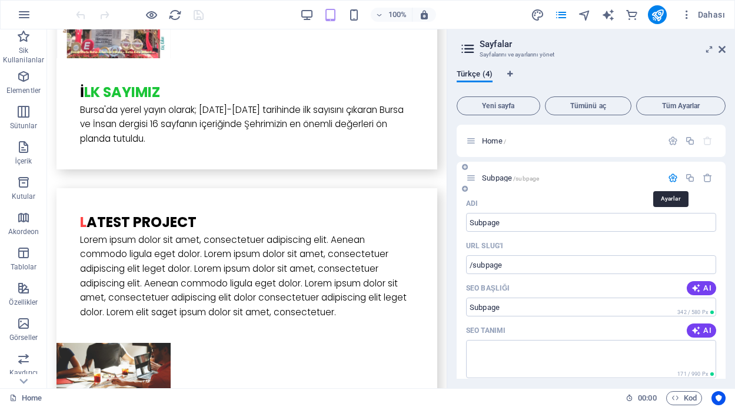
click at [672, 178] on icon "button" at bounding box center [673, 178] width 10 height 10
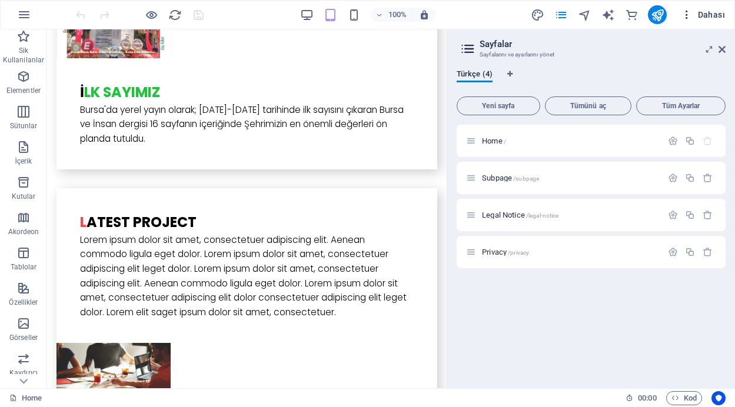
click at [686, 14] on icon "button" at bounding box center [687, 15] width 12 height 12
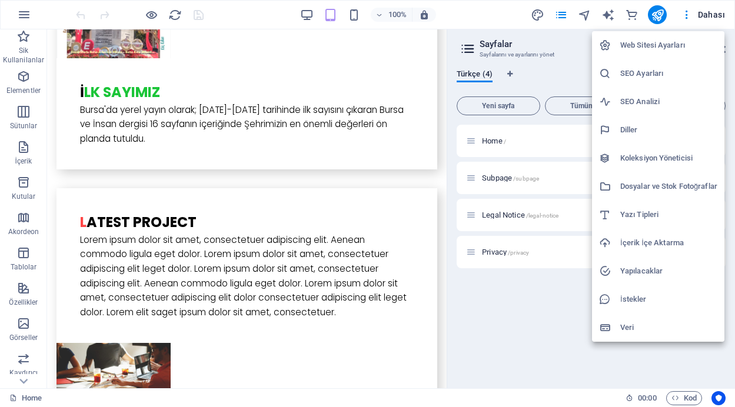
click at [662, 188] on h6 "Dosyalar ve Stok Fotoğraflar" at bounding box center [669, 187] width 97 height 14
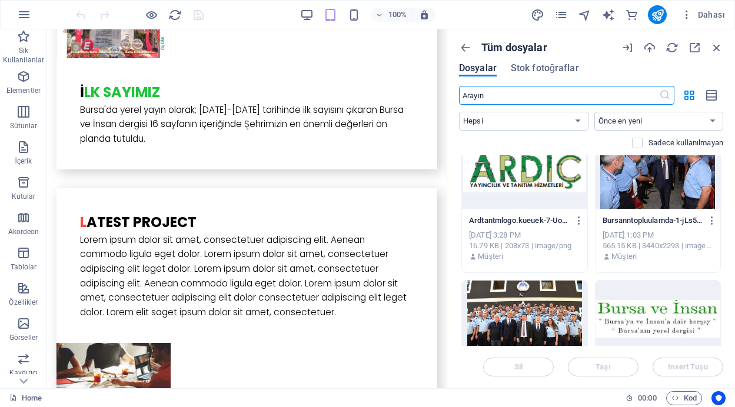
scroll to position [183, 0]
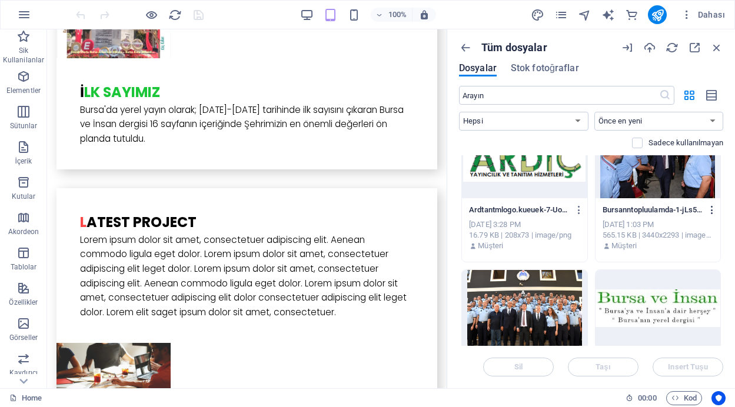
click at [709, 208] on icon "button" at bounding box center [712, 210] width 11 height 11
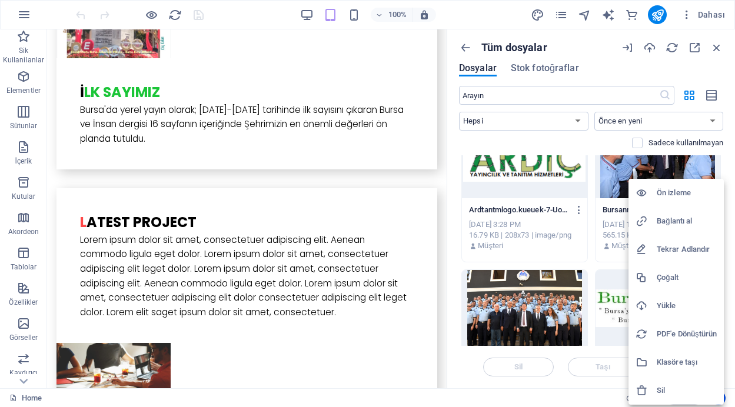
click at [662, 392] on h6 "Sil" at bounding box center [687, 391] width 60 height 14
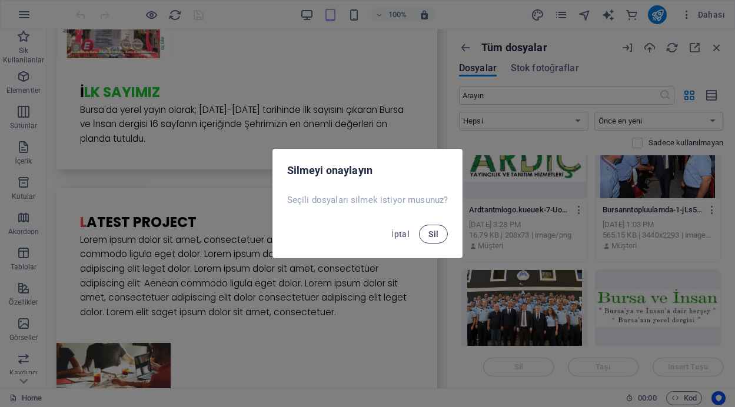
click at [436, 237] on span "Sil" at bounding box center [434, 234] width 10 height 9
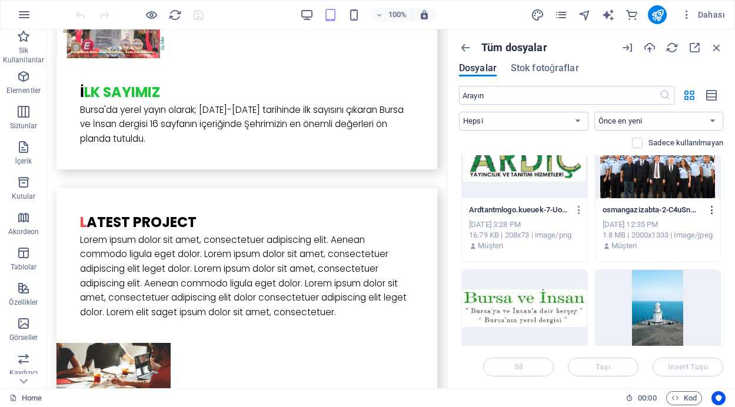
click at [711, 204] on button "button" at bounding box center [710, 210] width 16 height 19
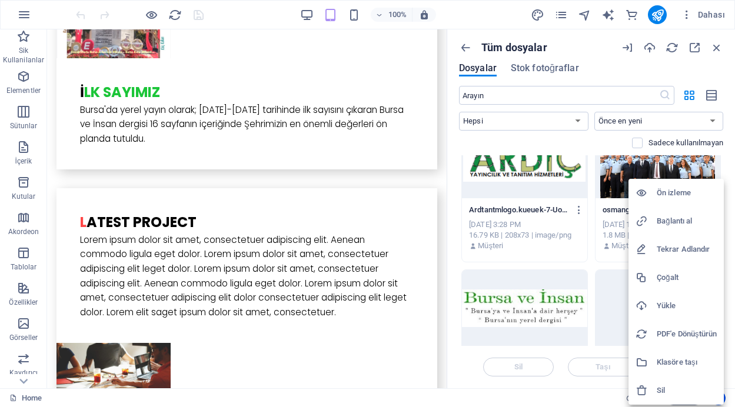
click at [659, 386] on h6 "Sil" at bounding box center [687, 391] width 60 height 14
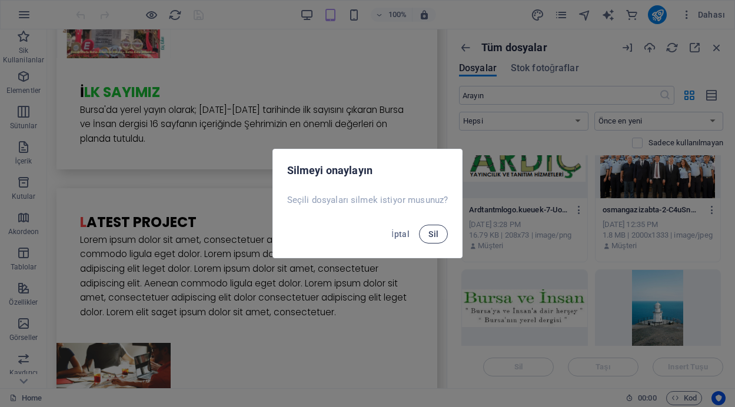
click at [436, 236] on span "Sil" at bounding box center [434, 234] width 10 height 9
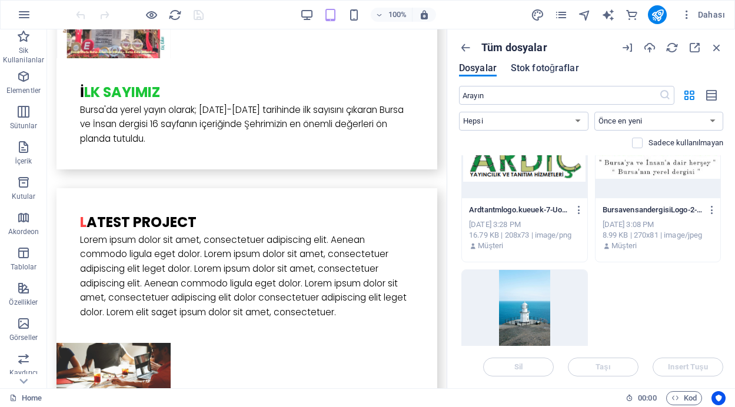
click at [529, 65] on span "Stok fotoğraflar" at bounding box center [545, 68] width 68 height 14
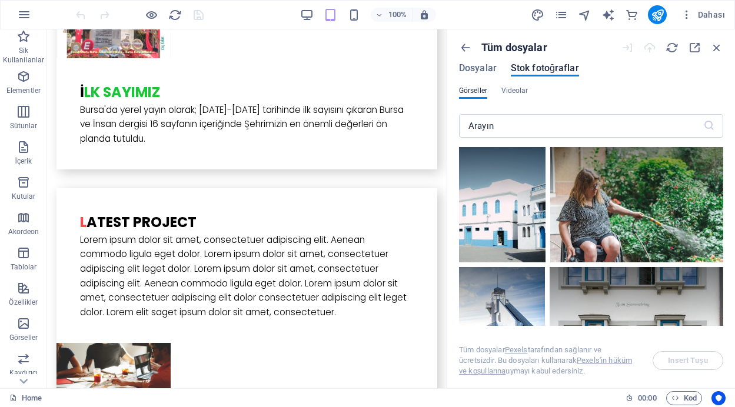
drag, startPoint x: 721, startPoint y: 151, endPoint x: 723, endPoint y: 160, distance: 8.6
click at [723, 160] on div at bounding box center [591, 236] width 264 height 179
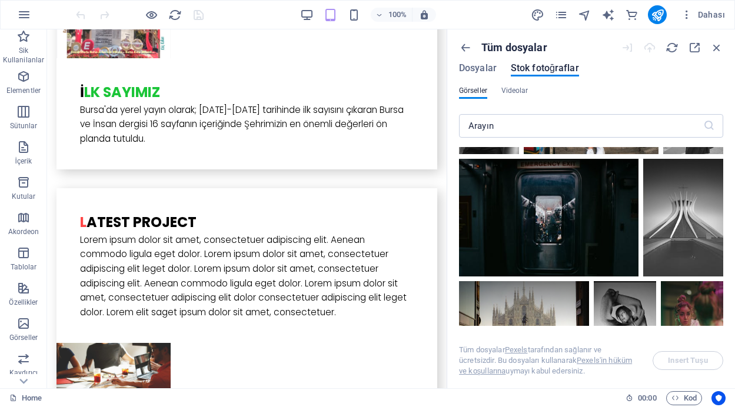
scroll to position [2027, 0]
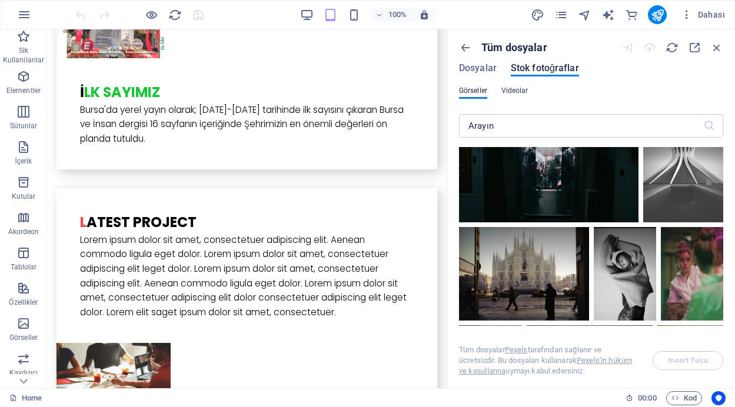
click at [512, 93] on span "Videolar" at bounding box center [515, 91] width 27 height 14
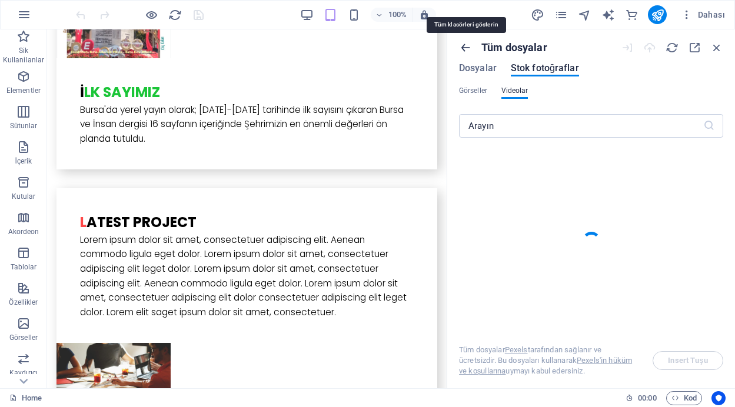
click at [463, 45] on icon "button" at bounding box center [465, 47] width 13 height 13
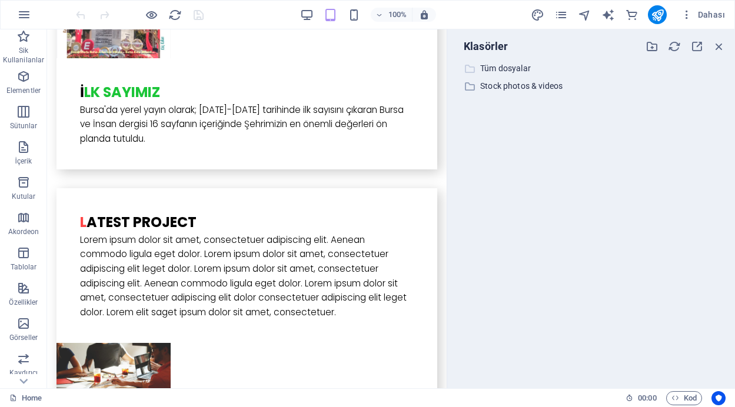
click at [489, 68] on p "Tüm dosyalar" at bounding box center [592, 69] width 224 height 14
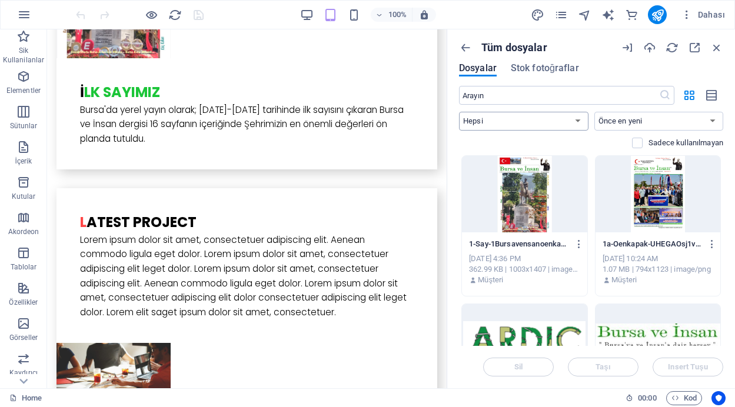
click at [572, 120] on select "Hepsi Görseller Dökümanlar Ses Video Vektör Diğer" at bounding box center [524, 121] width 130 height 19
click at [459, 112] on select "Hepsi Görseller Dökümanlar Ses Video Vektör Diğer" at bounding box center [524, 121] width 130 height 19
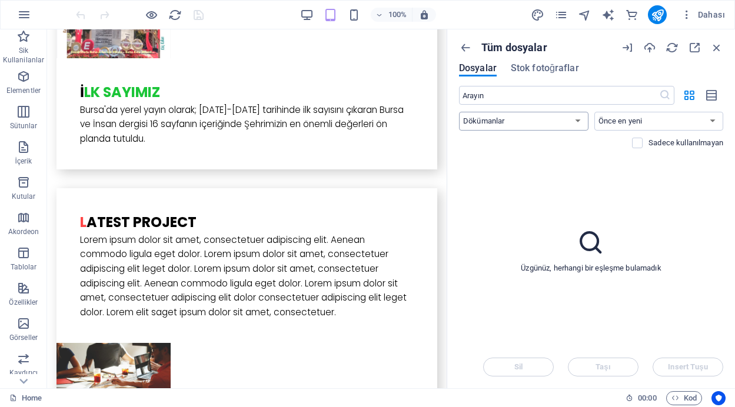
click at [577, 118] on select "Hepsi Görseller Dökümanlar Ses Video Vektör Diğer" at bounding box center [524, 121] width 130 height 19
select select "unknown"
click at [459, 112] on select "Hepsi Görseller Dökümanlar Ses Video Vektör Diğer" at bounding box center [524, 121] width 130 height 19
click at [711, 119] on select "Önce en yeni Önce en eski Ad (A-Z) Ad (Z-A) Boyut (0-9) Boyut (9-0) Çözünürlük …" at bounding box center [660, 121] width 130 height 19
select select "name_asc"
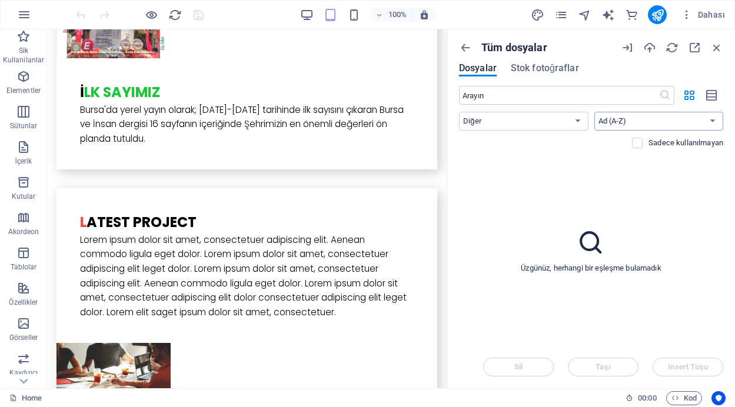
click at [595, 112] on select "Önce en yeni Önce en eski Ad (A-Z) Ad (Z-A) Boyut (0-9) Boyut (9-0) Çözünürlük …" at bounding box center [660, 121] width 130 height 19
click at [718, 47] on icon "button" at bounding box center [717, 47] width 13 height 13
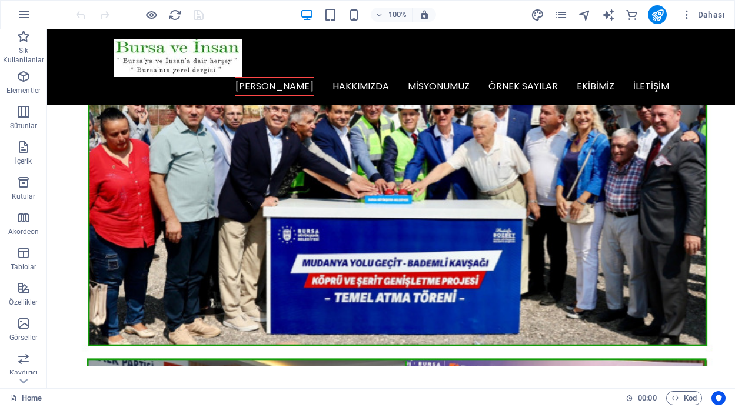
scroll to position [0, 0]
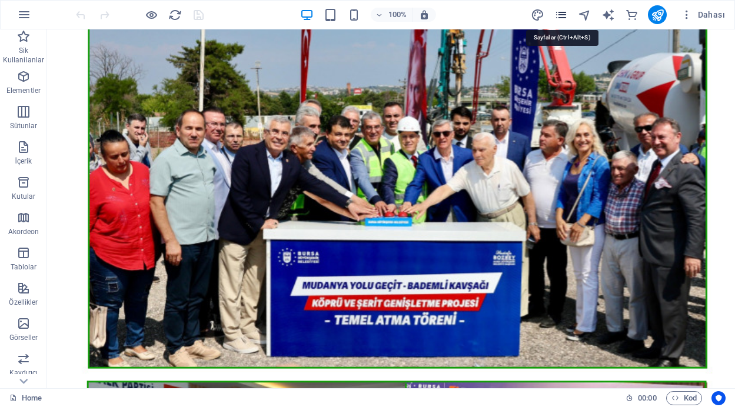
click at [558, 15] on icon "pages" at bounding box center [562, 15] width 14 height 14
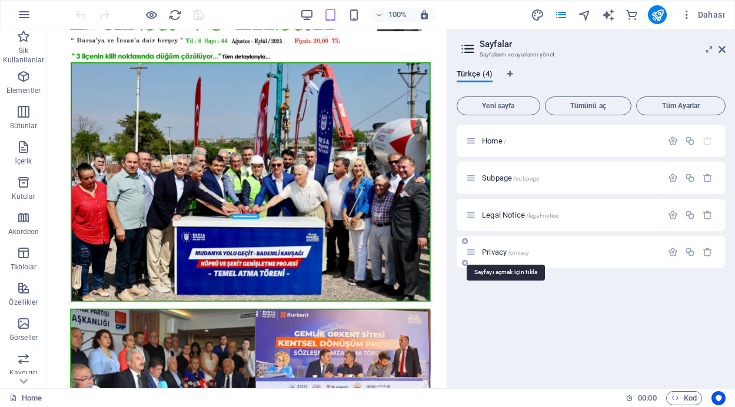
click at [490, 253] on span "Privacy /privacy" at bounding box center [505, 252] width 47 height 9
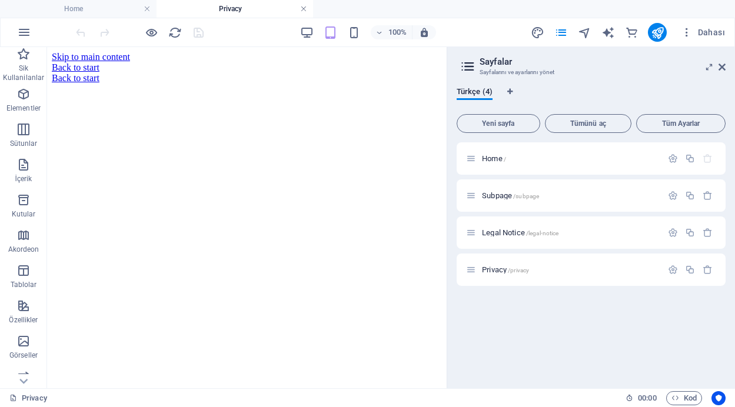
click at [305, 9] on link at bounding box center [303, 9] width 7 height 11
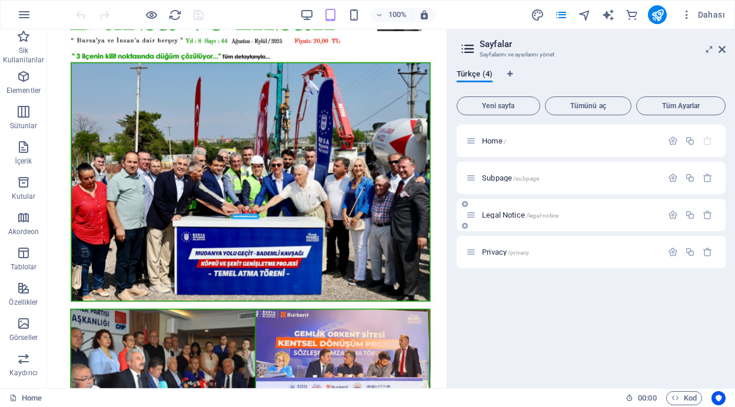
click at [498, 215] on span "Legal Notice /legal-notice" at bounding box center [520, 215] width 77 height 9
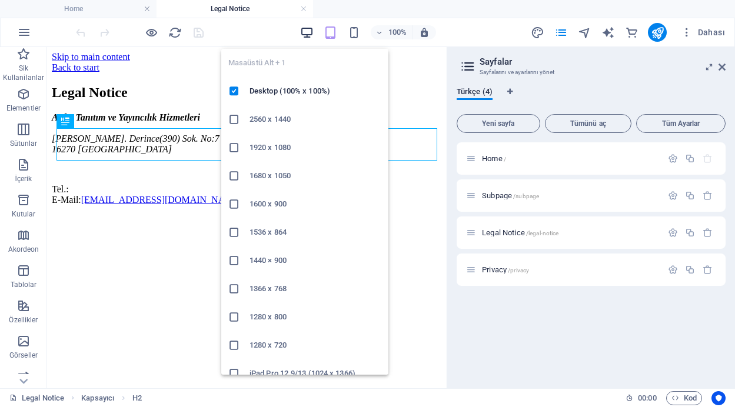
click at [305, 32] on icon "button" at bounding box center [307, 33] width 14 height 14
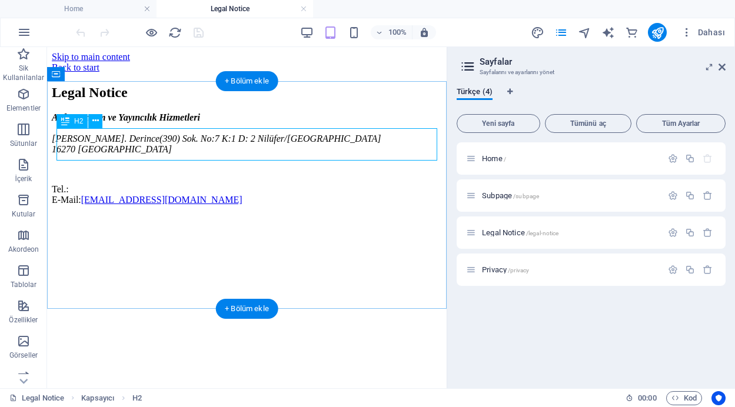
click at [236, 101] on div "Legal Notice" at bounding box center [247, 93] width 390 height 16
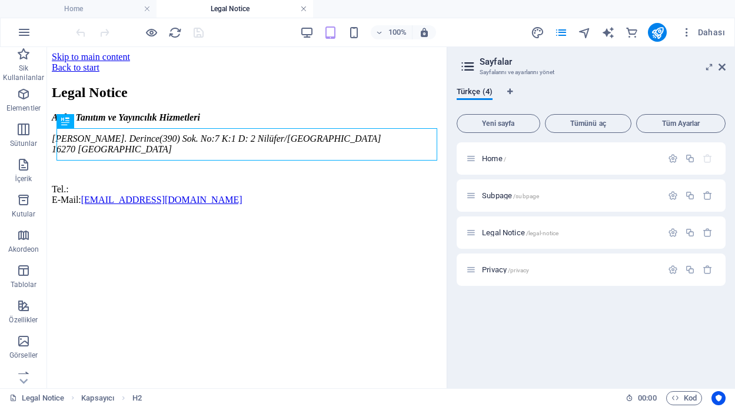
click at [304, 9] on link at bounding box center [303, 9] width 7 height 11
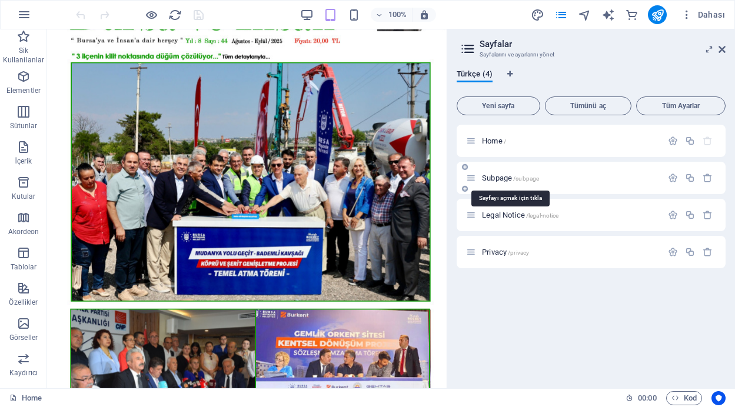
click at [491, 176] on span "Subpage /subpage" at bounding box center [510, 178] width 57 height 9
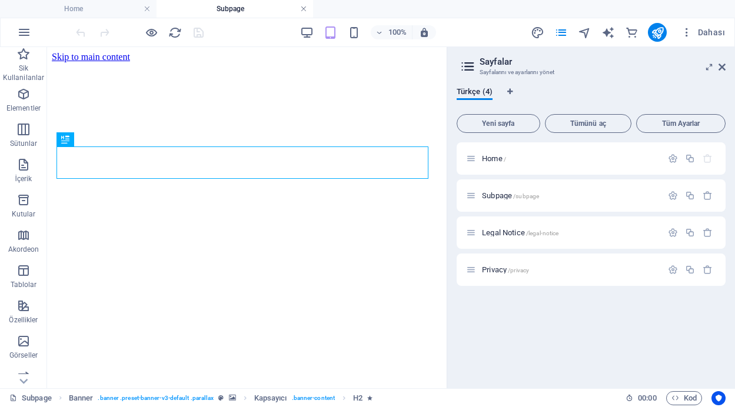
click at [304, 7] on link at bounding box center [303, 9] width 7 height 11
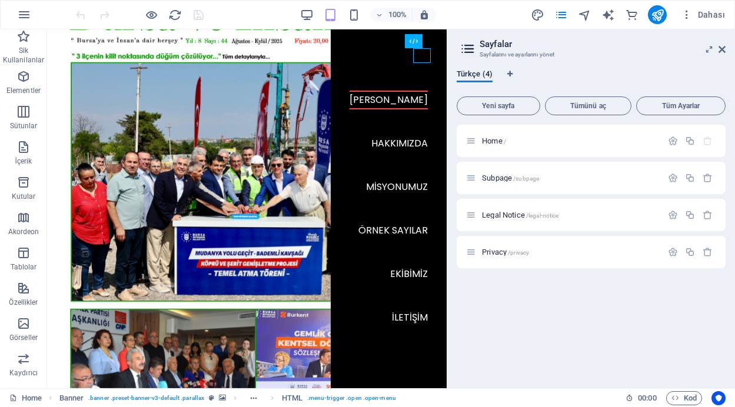
click at [470, 18] on div "100% Dahası" at bounding box center [402, 14] width 657 height 19
click at [511, 218] on span "Legal Notice /legal-notice" at bounding box center [520, 215] width 77 height 9
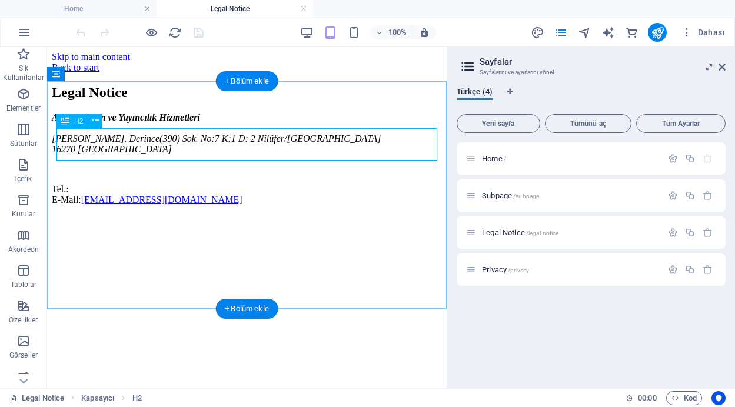
click at [243, 101] on div "Legal Notice" at bounding box center [247, 93] width 390 height 16
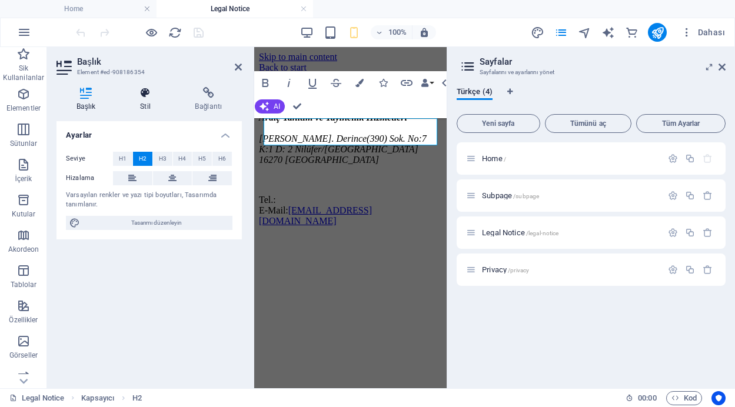
click at [142, 89] on icon at bounding box center [145, 93] width 50 height 12
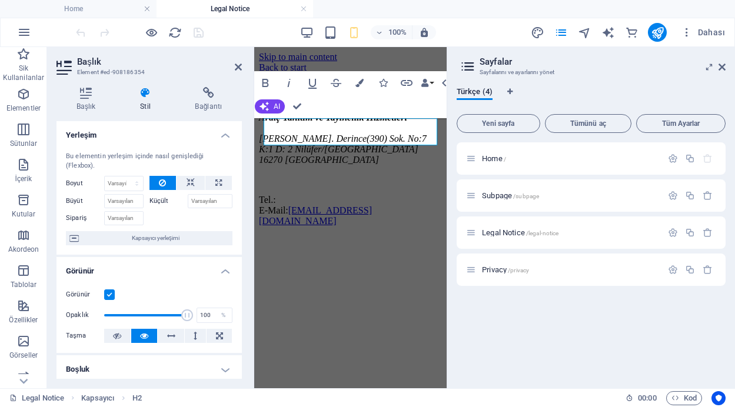
drag, startPoint x: 239, startPoint y: 176, endPoint x: 236, endPoint y: 231, distance: 54.9
click at [236, 231] on div "Bu elementin yerleşim içinde nasıl genişlediği (Flexbox). Boyut Varsayılan otom…" at bounding box center [149, 198] width 185 height 112
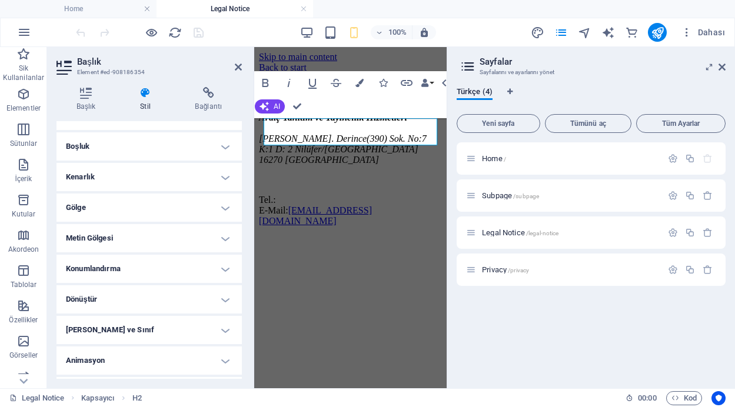
scroll to position [250, 0]
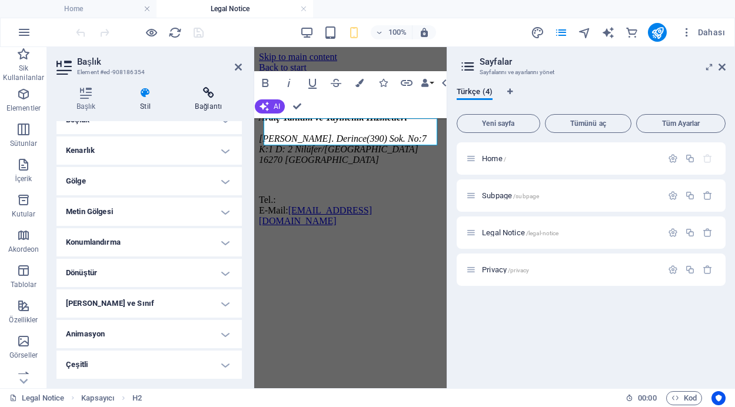
click at [207, 98] on icon at bounding box center [208, 93] width 67 height 12
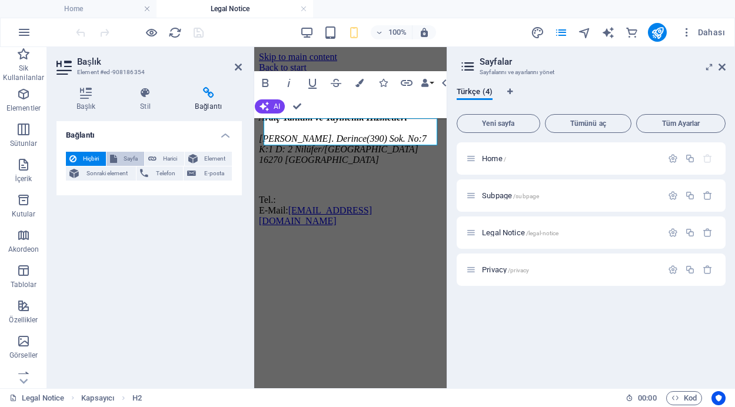
click at [130, 158] on span "Sayfa" at bounding box center [131, 159] width 21 height 14
select select
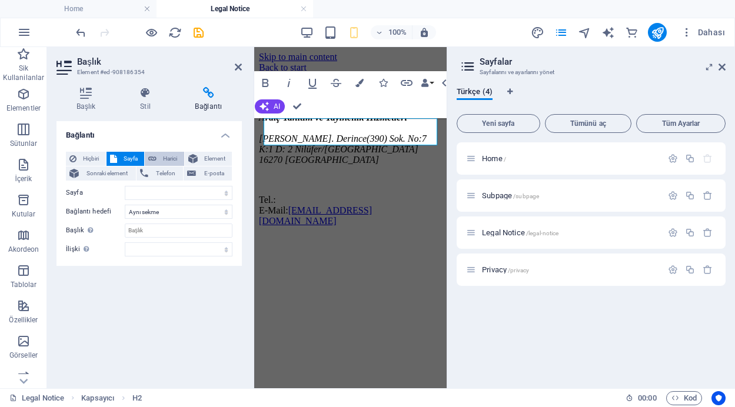
click at [165, 157] on span "Harici" at bounding box center [170, 159] width 21 height 14
select select "blank"
click at [207, 157] on span "Element" at bounding box center [215, 159] width 28 height 14
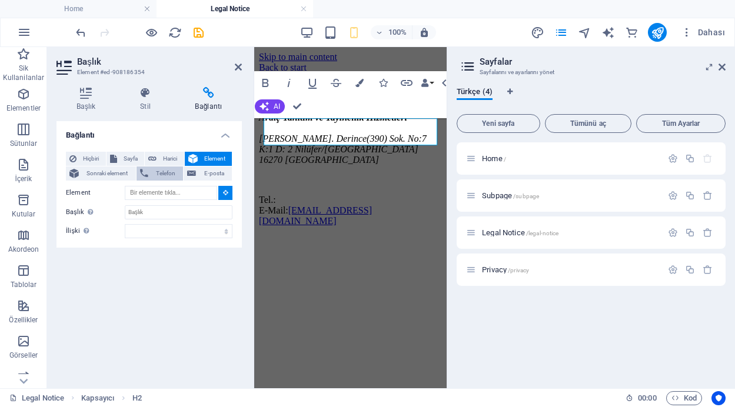
click at [154, 169] on span "Telefon" at bounding box center [166, 174] width 28 height 14
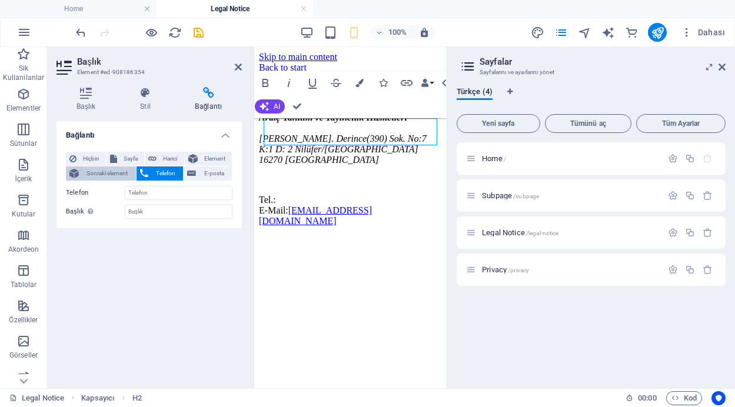
click at [89, 174] on span "Sonraki element" at bounding box center [107, 174] width 50 height 14
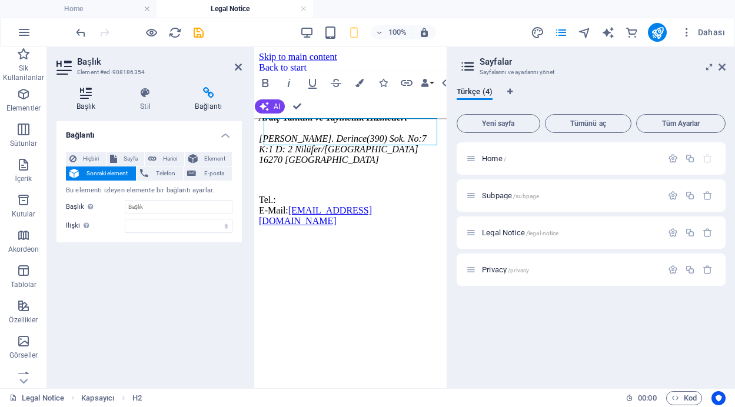
click at [89, 91] on icon at bounding box center [86, 93] width 59 height 12
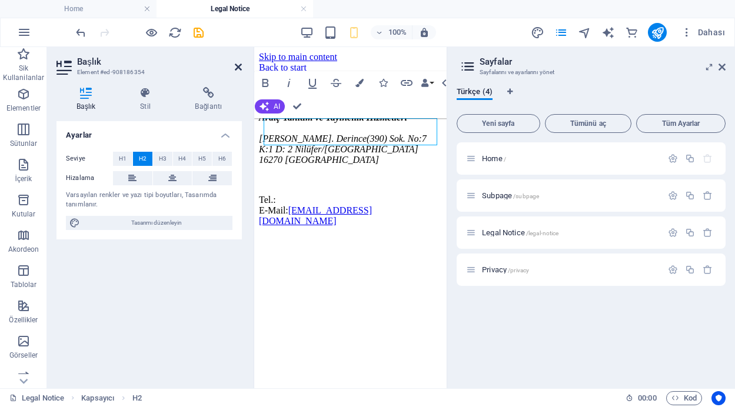
click at [236, 64] on icon at bounding box center [238, 66] width 7 height 9
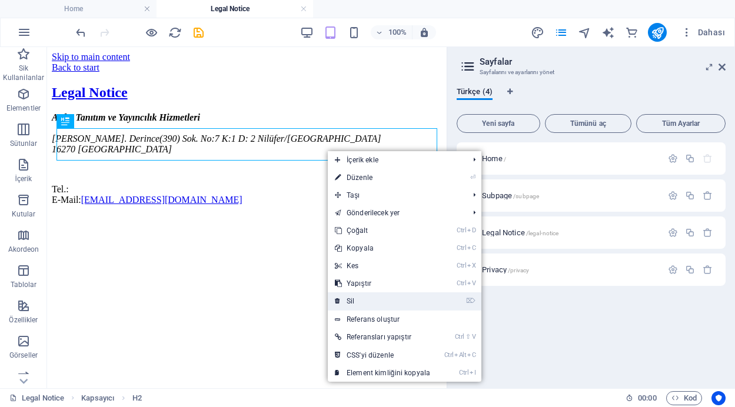
click at [349, 298] on link "⌦ Sil" at bounding box center [383, 302] width 110 height 18
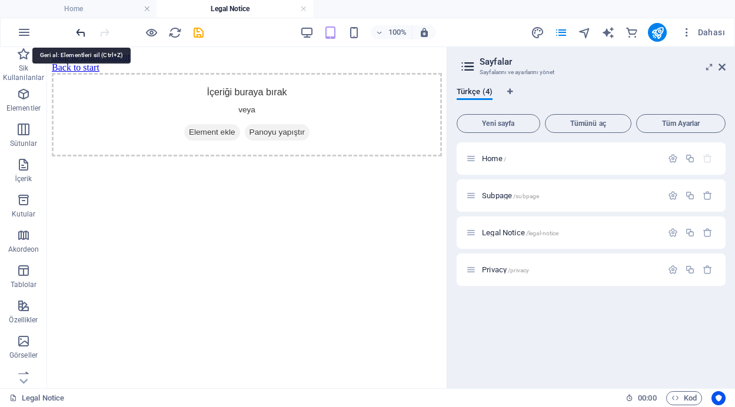
click at [77, 32] on icon "undo" at bounding box center [81, 33] width 14 height 14
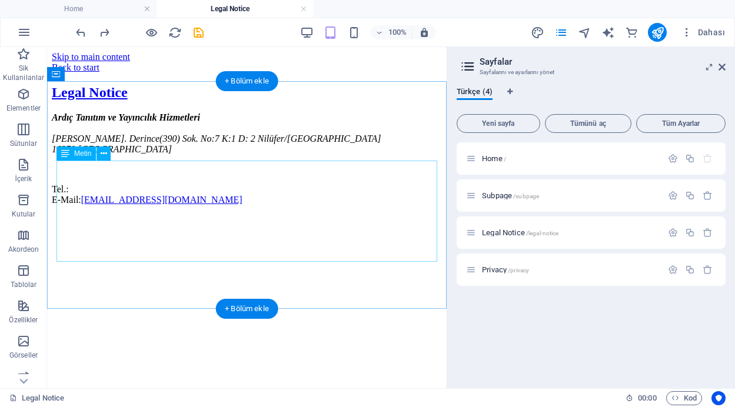
click at [170, 166] on div "Ardıç Tanıtım ve Yayıncılık Hizmetleri Demirci Mah. Derince(390) Sok. No:7 K:1 …" at bounding box center [247, 158] width 390 height 93
click at [88, 205] on div "Ardıç Tanıtım ve Yayıncılık Hizmetleri Demirci Mah. Derince(390) Sok. No:7 K:1 …" at bounding box center [247, 158] width 390 height 93
drag, startPoint x: 88, startPoint y: 238, endPoint x: 162, endPoint y: 286, distance: 88.2
click at [88, 205] on div "Ardıç Tanıtım ve Yayıncılık Hizmetleri Demirci Mah. Derince(390) Sok. No:7 K:1 …" at bounding box center [247, 158] width 390 height 93
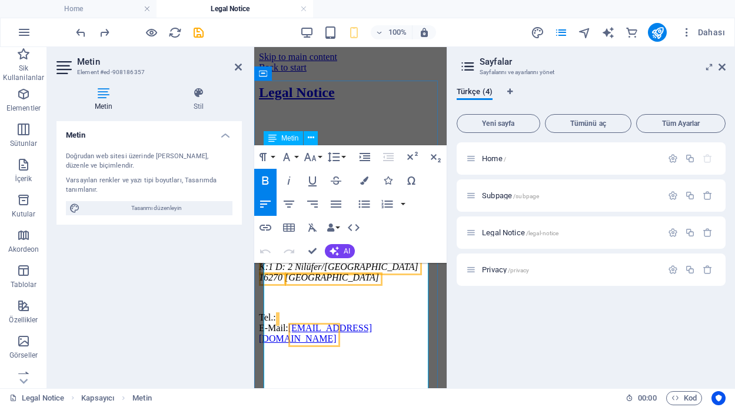
click at [323, 283] on address "Ardıç Tanıtım ve Yayıncılık Hizmetleri Demirci Mah. Derince(390) Sok. No:7 K:1 …" at bounding box center [350, 256] width 183 height 53
click at [317, 344] on p "Tel.: E-Mail: edıtor@bursaveinsandergisi.com.tr" at bounding box center [350, 329] width 183 height 32
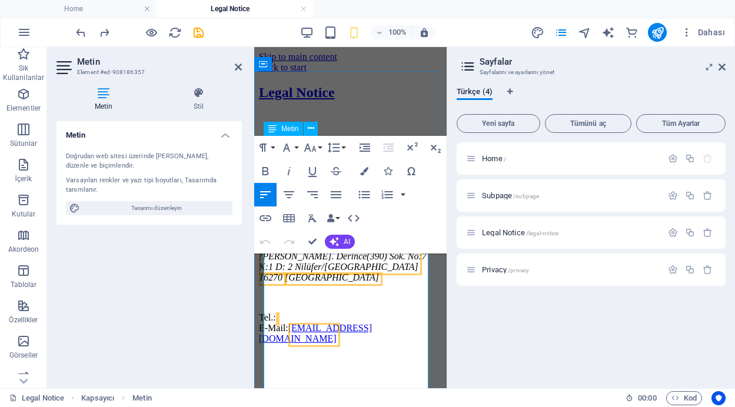
scroll to position [9, 0]
click at [290, 344] on p "Tel.: E-Mail: edıtor@bursaveinsandergisi.com.tr" at bounding box center [350, 329] width 183 height 32
click at [326, 240] on span "Ardıç Tanıtım ve Yayıncılık Hizmetleri" at bounding box center [333, 235] width 148 height 10
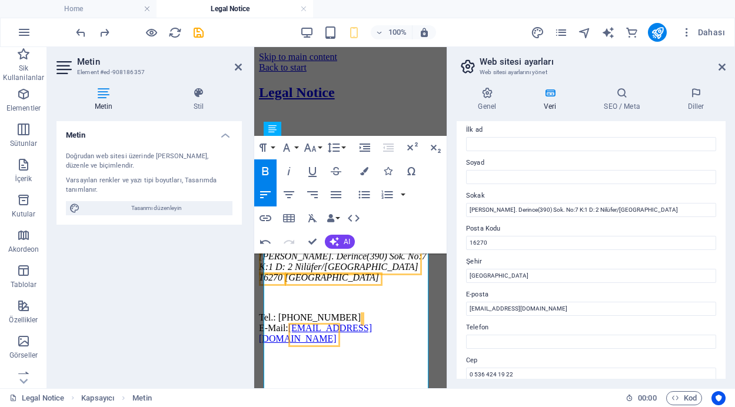
scroll to position [0, 0]
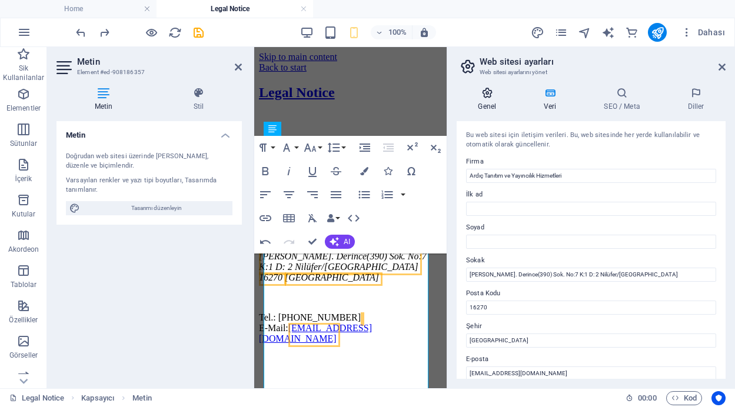
click at [489, 97] on icon at bounding box center [487, 93] width 61 height 12
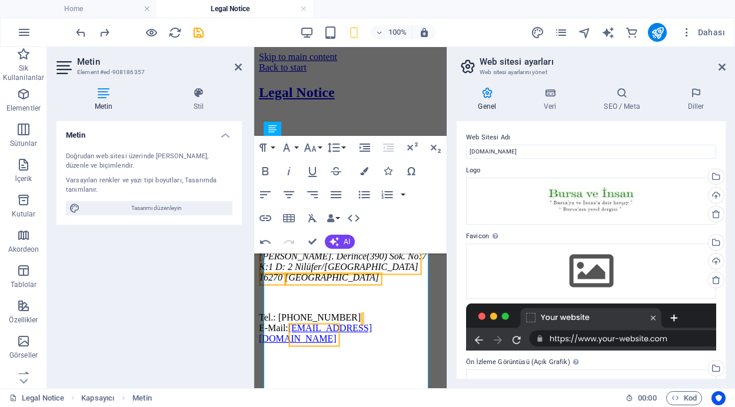
drag, startPoint x: 726, startPoint y: 165, endPoint x: 734, endPoint y: 201, distance: 36.7
click at [734, 201] on div "Genel Veri SEO / Meta Diller Web Sitesi Adı bursaveinsandergisi.com.tr Logo Dos…" at bounding box center [591, 233] width 288 height 311
click at [198, 100] on h4 "Stil" at bounding box center [198, 99] width 87 height 25
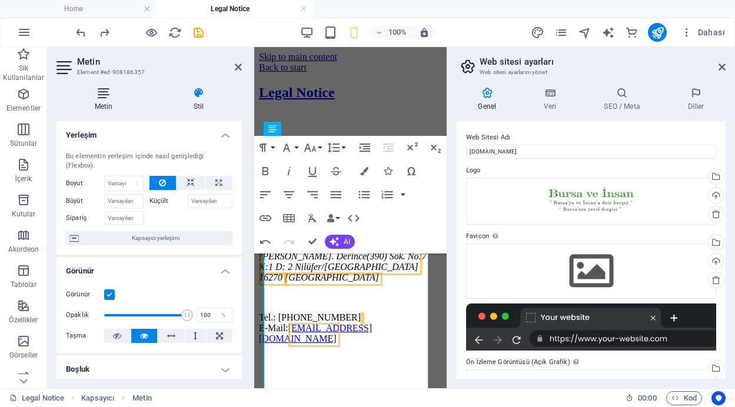
click at [99, 92] on icon at bounding box center [104, 93] width 94 height 12
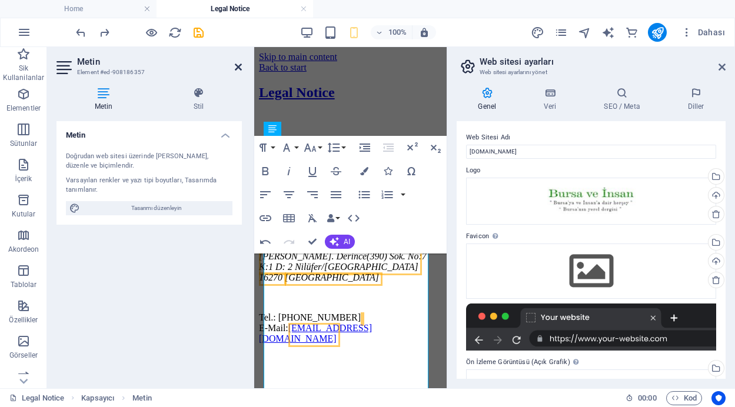
drag, startPoint x: 236, startPoint y: 64, endPoint x: 189, endPoint y: 17, distance: 66.2
click at [236, 64] on icon at bounding box center [238, 66] width 7 height 9
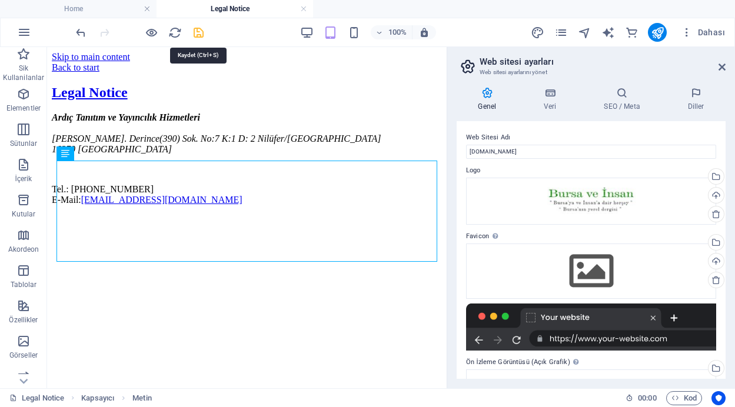
click at [202, 32] on icon "save" at bounding box center [199, 33] width 14 height 14
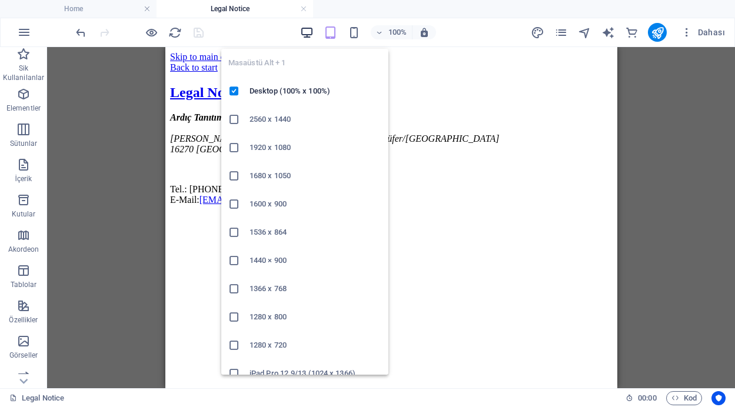
click at [305, 32] on icon "button" at bounding box center [307, 33] width 14 height 14
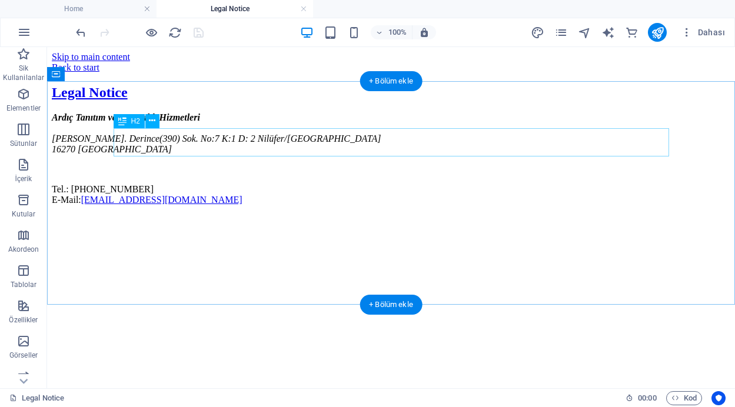
click at [251, 101] on div "Legal Notice" at bounding box center [391, 93] width 679 height 16
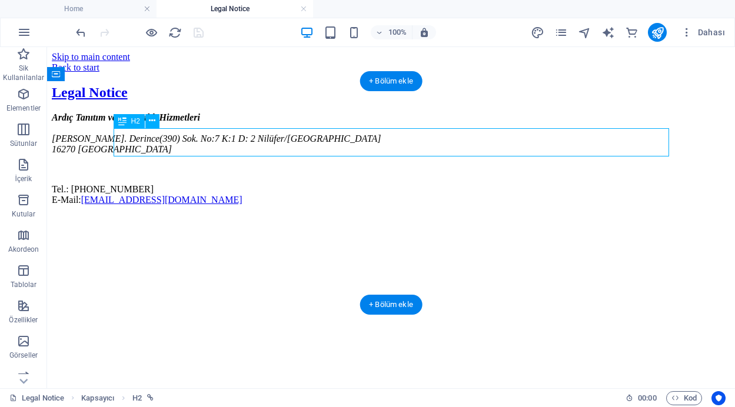
click at [251, 101] on div "Legal Notice" at bounding box center [391, 93] width 679 height 16
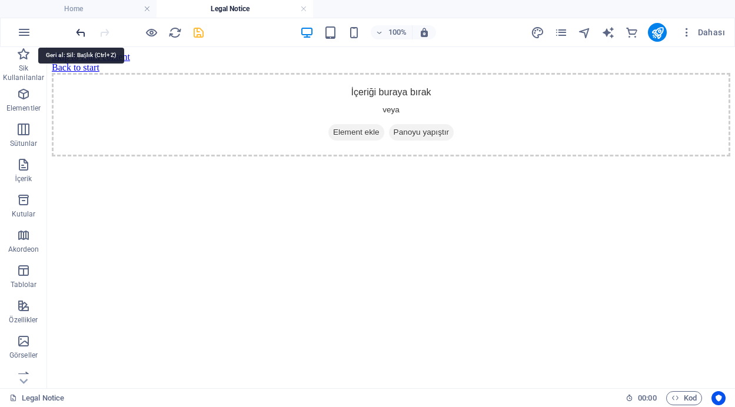
click at [78, 34] on icon "undo" at bounding box center [81, 33] width 14 height 14
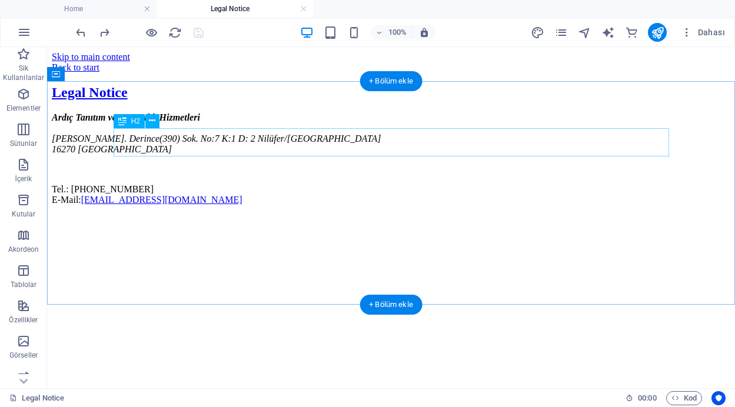
click at [224, 101] on div "Legal Notice" at bounding box center [391, 93] width 679 height 16
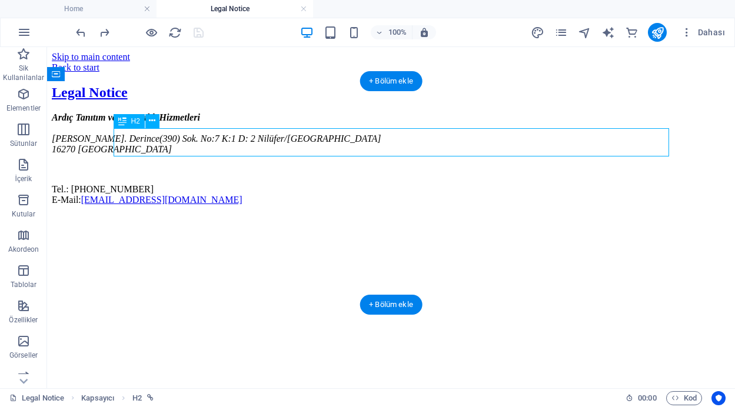
click at [224, 101] on div "Legal Notice" at bounding box center [391, 93] width 679 height 16
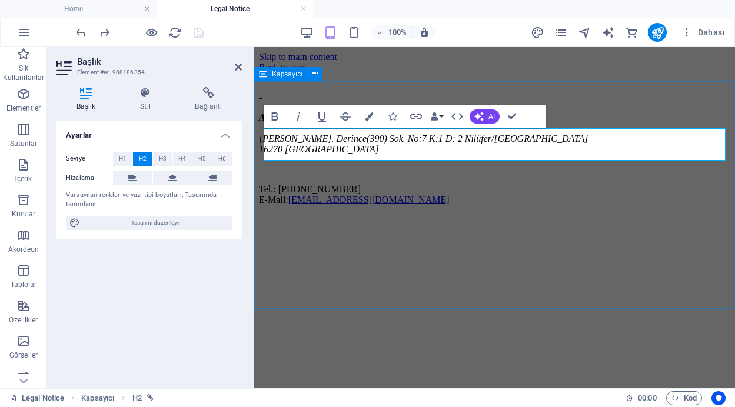
click at [598, 95] on div "Ardıç Tanıtım ve Yayıncılık Hizmetleri Demirci Mah. Derince(390) Sok. No:7 K:1 …" at bounding box center [495, 145] width 472 height 121
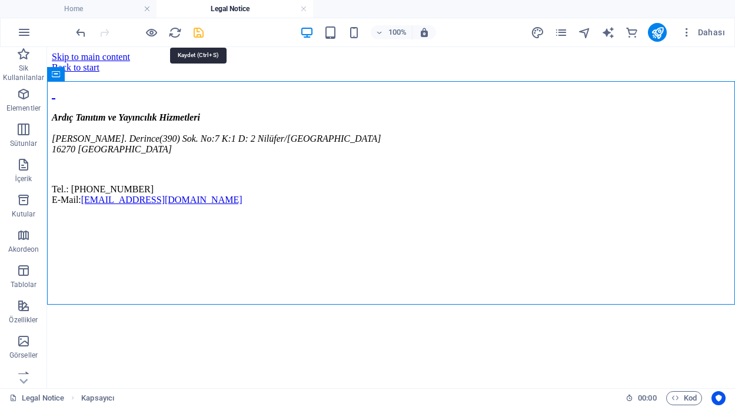
click at [197, 34] on icon "save" at bounding box center [199, 33] width 14 height 14
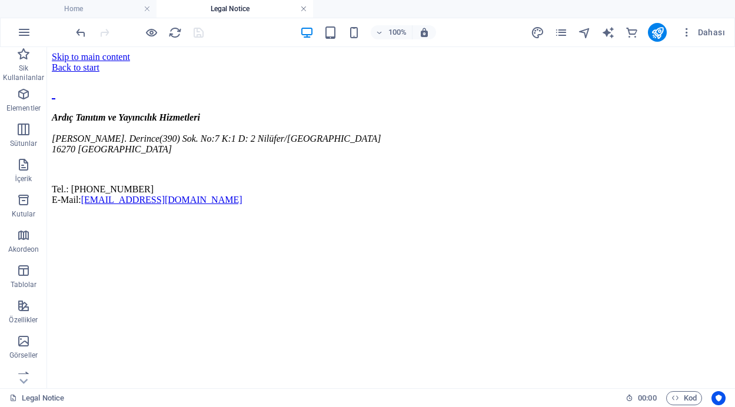
click at [304, 8] on link at bounding box center [303, 9] width 7 height 11
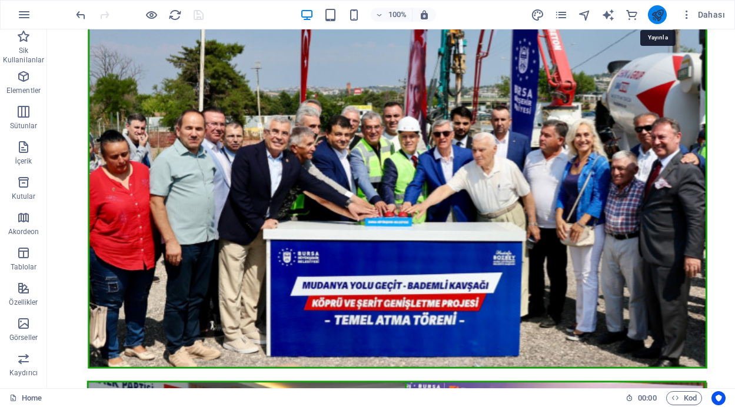
click at [661, 11] on icon "publish" at bounding box center [658, 15] width 14 height 14
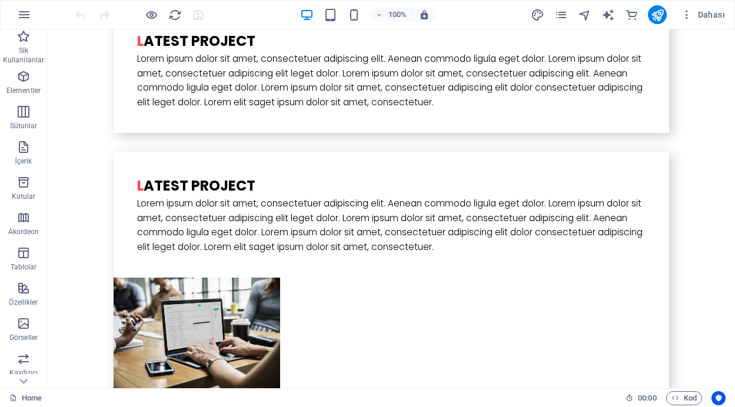
scroll to position [3245, 0]
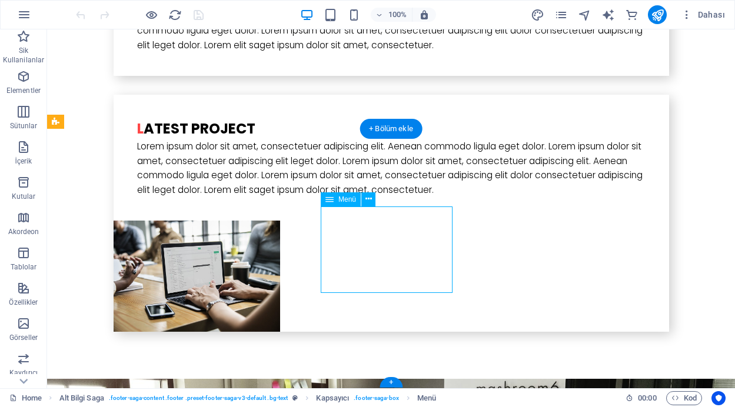
select select
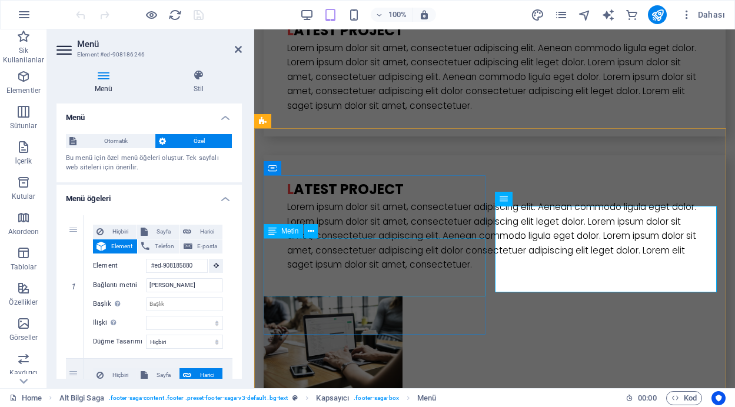
scroll to position [3368, 0]
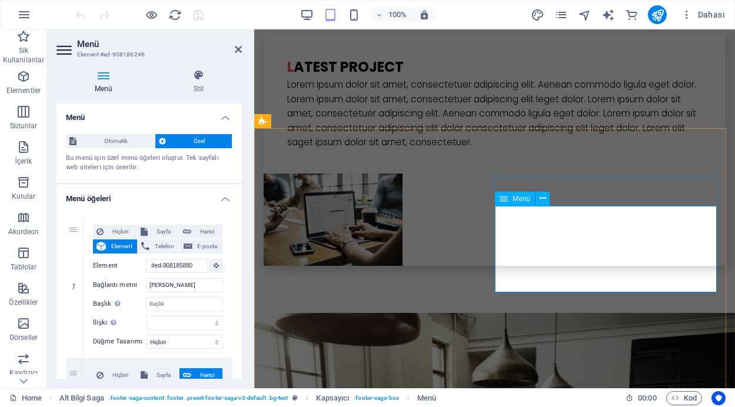
drag, startPoint x: 239, startPoint y: 168, endPoint x: 240, endPoint y: 183, distance: 14.1
click at [240, 183] on div "Menü Otomatik Özel Bu menü için özel menü öğeleri oluştur. Tek sayfalı web site…" at bounding box center [149, 242] width 185 height 276
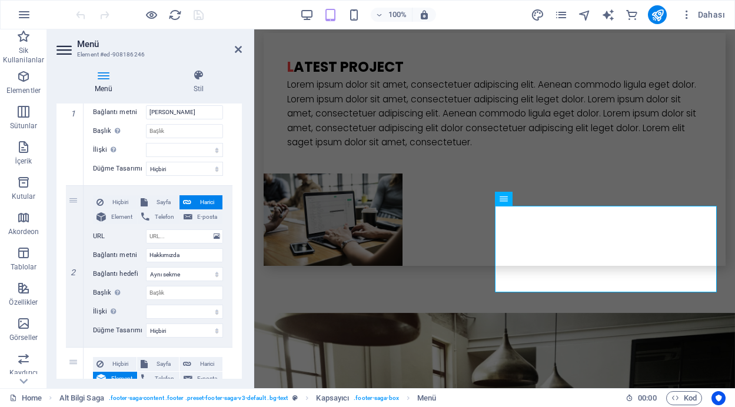
scroll to position [155, 0]
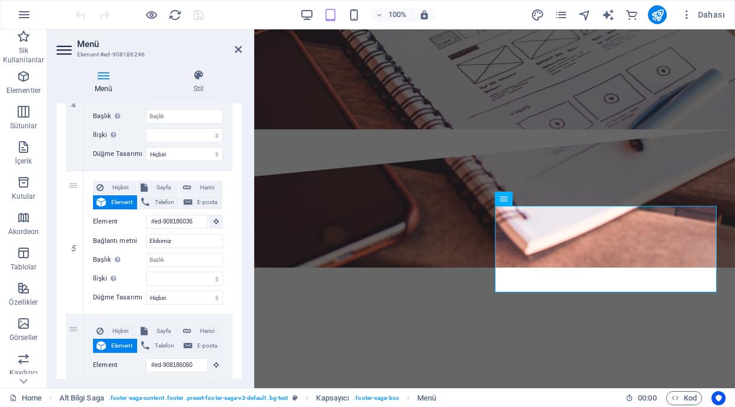
scroll to position [3368, 0]
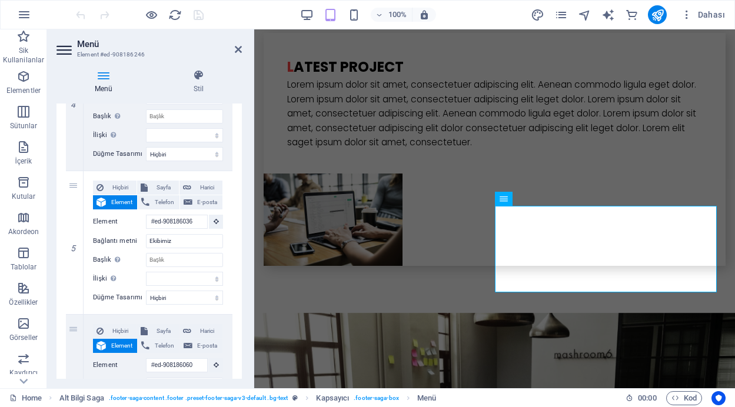
drag, startPoint x: 239, startPoint y: 290, endPoint x: 244, endPoint y: 313, distance: 24.0
click at [244, 313] on div "Menü Stil Menü Otomatik Özel Bu menü için özel menü öğeleri oluştur. Tek sayfal…" at bounding box center [149, 224] width 204 height 329
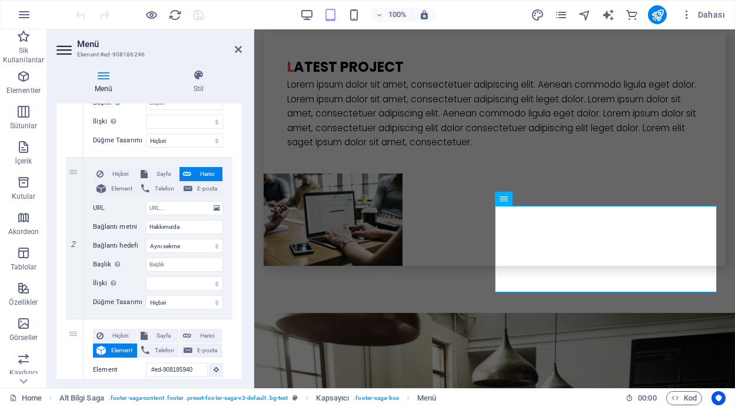
scroll to position [181, 0]
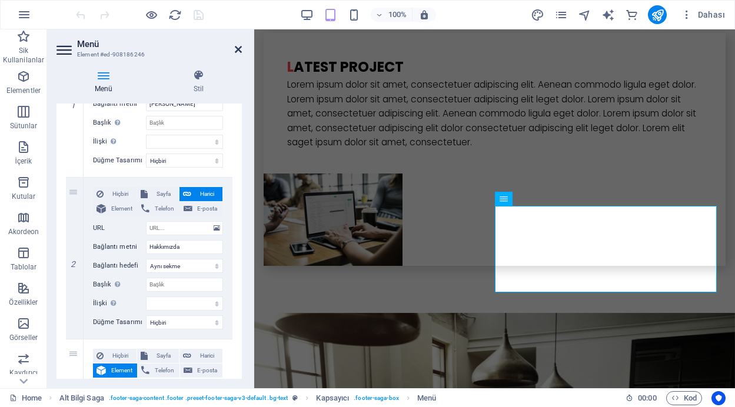
click at [238, 47] on icon at bounding box center [238, 49] width 7 height 9
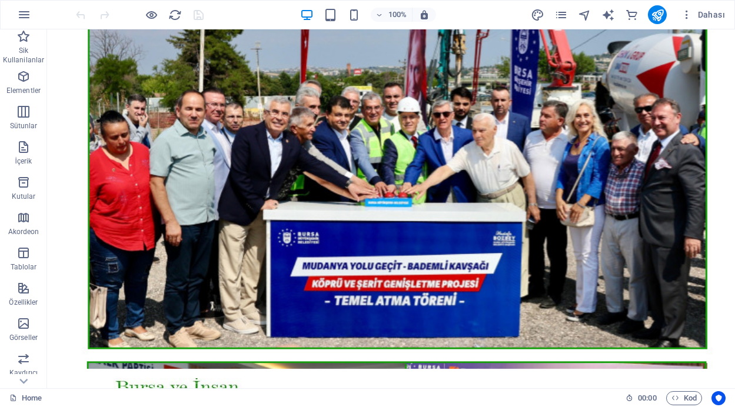
scroll to position [0, 0]
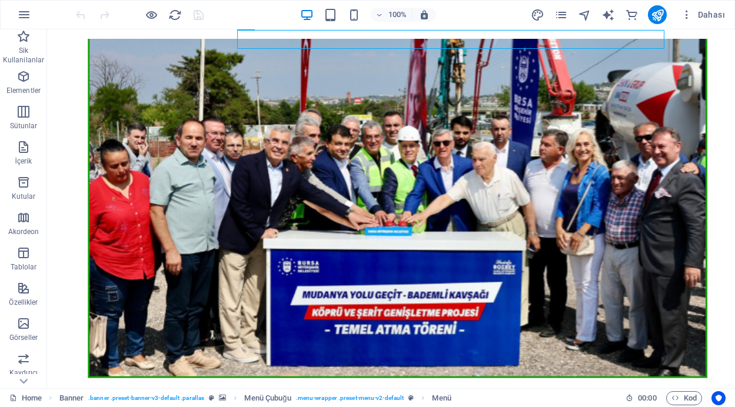
scroll to position [45, 0]
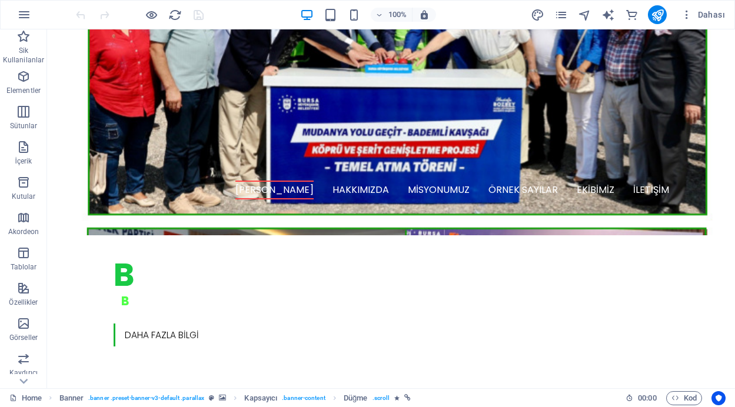
scroll to position [307, 0]
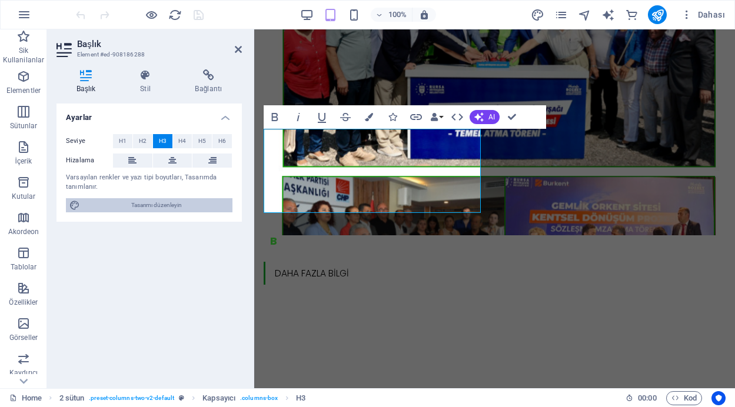
click at [196, 203] on span "Tasarımı düzenleyin" at bounding box center [156, 205] width 145 height 14
select select "ease-in-out"
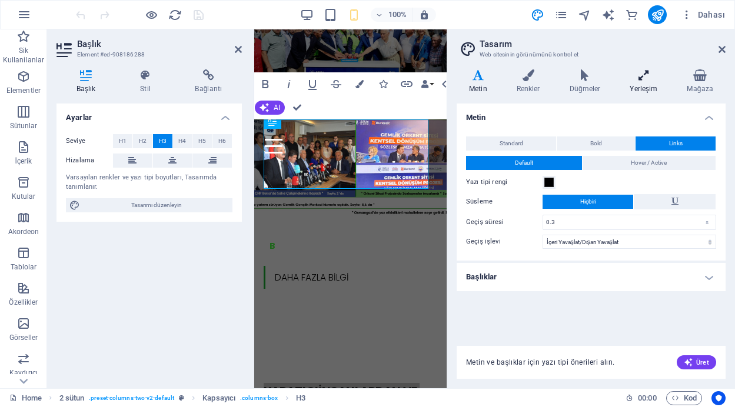
click at [639, 82] on h4 "Yerleşim" at bounding box center [646, 81] width 57 height 25
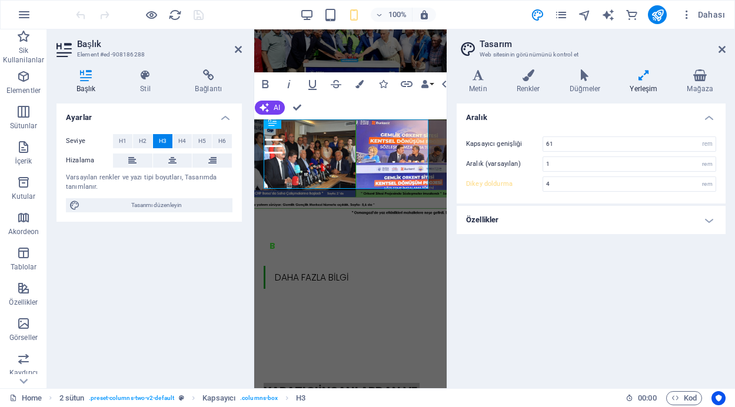
click at [726, 48] on aside "Tasarım Web sitesinin görünümünü kontrol et Varyantlar Metin Renkler Düğmeler Y…" at bounding box center [591, 208] width 289 height 359
click at [721, 49] on icon at bounding box center [722, 49] width 7 height 9
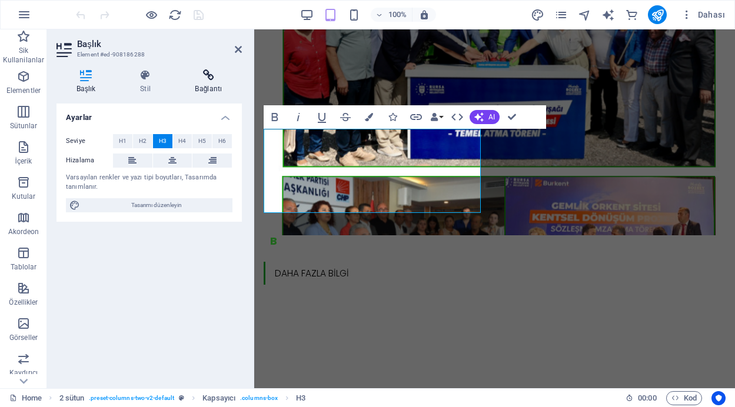
click at [208, 77] on icon at bounding box center [208, 75] width 67 height 12
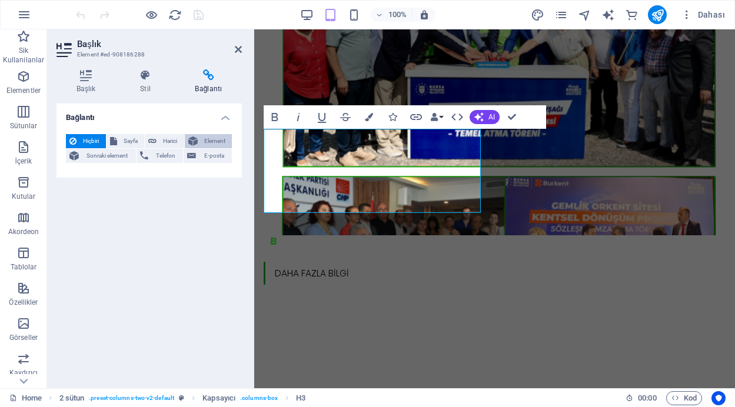
click at [222, 140] on span "Element" at bounding box center [215, 141] width 28 height 14
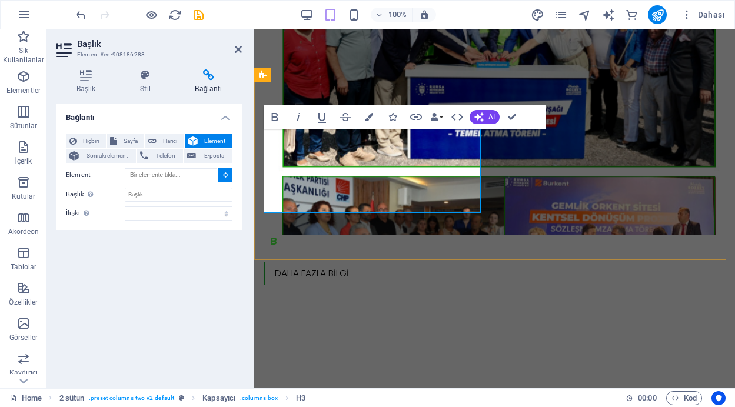
type input "#ed-908186288"
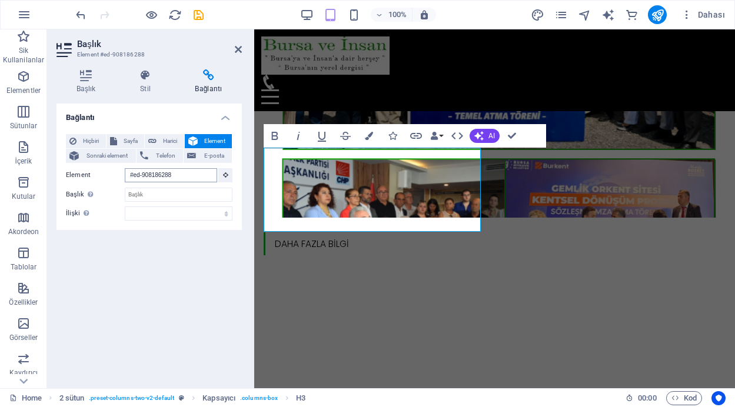
scroll to position [269, 0]
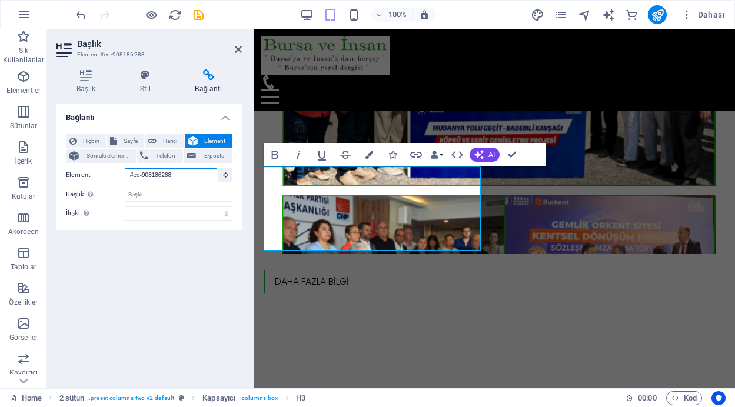
drag, startPoint x: 175, startPoint y: 175, endPoint x: 125, endPoint y: 171, distance: 49.7
click at [125, 171] on input "#ed-908186288" at bounding box center [171, 175] width 92 height 14
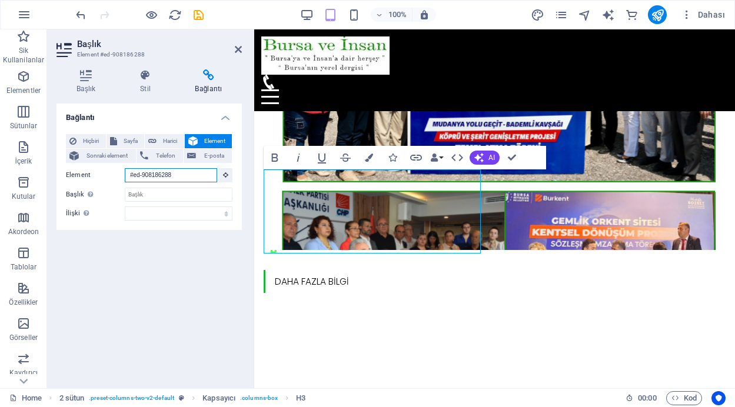
scroll to position [202, 0]
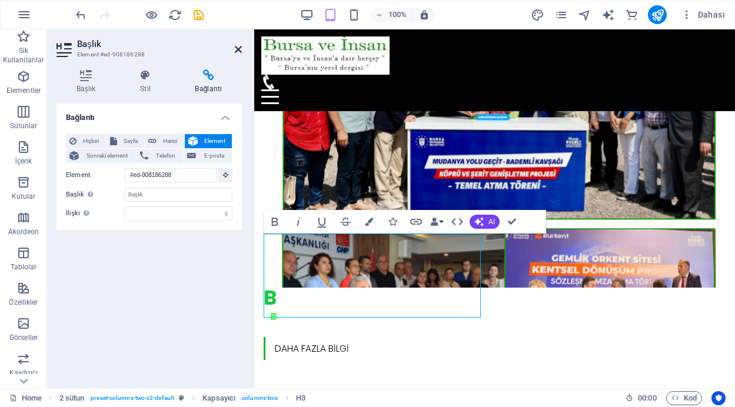
click at [237, 47] on icon at bounding box center [238, 49] width 7 height 9
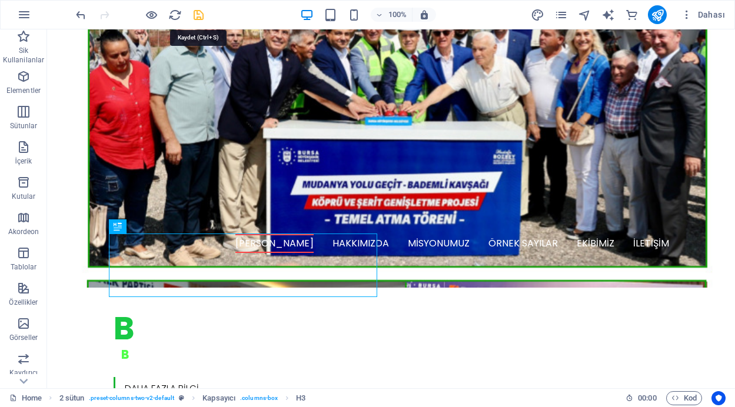
click at [199, 14] on icon "save" at bounding box center [199, 15] width 14 height 14
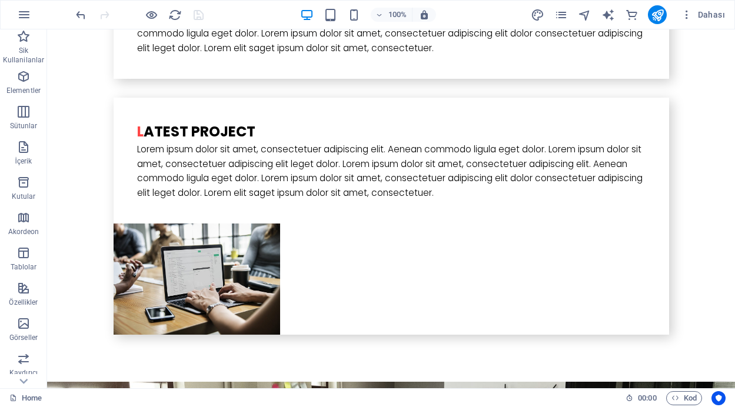
scroll to position [3245, 0]
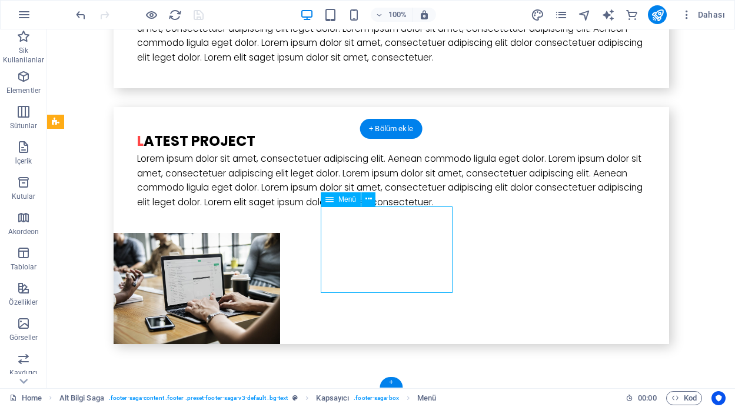
select select
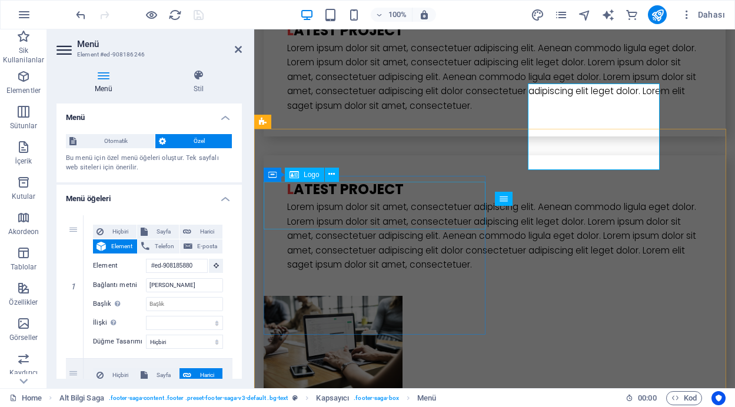
scroll to position [3368, 0]
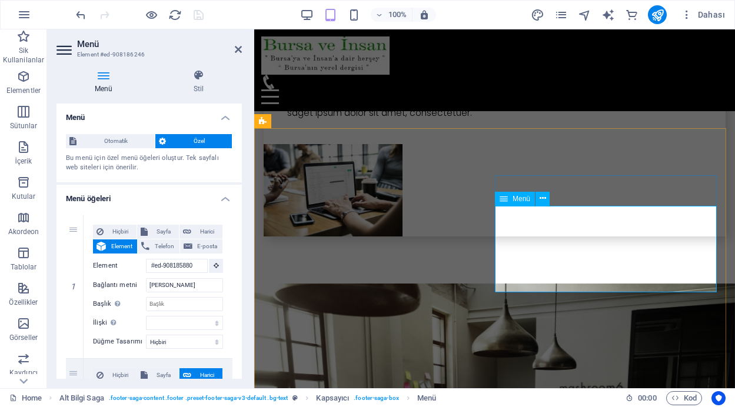
drag, startPoint x: 238, startPoint y: 140, endPoint x: 238, endPoint y: 157, distance: 17.1
click at [238, 157] on div "Otomatik Özel Bu menü için özel menü öğeleri oluştur. Tek sayfalı web siteleri …" at bounding box center [149, 154] width 185 height 58
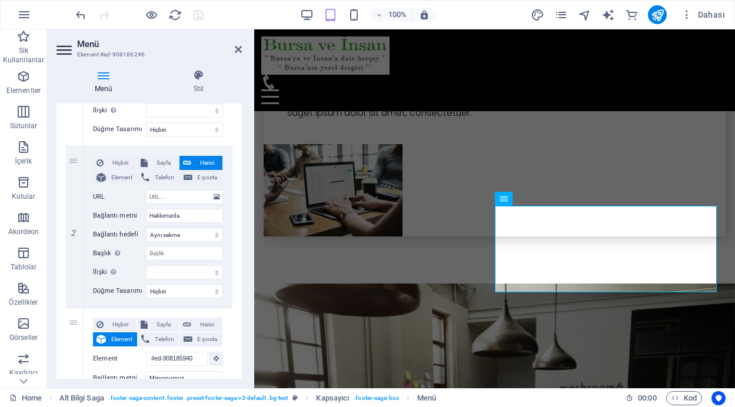
scroll to position [230, 0]
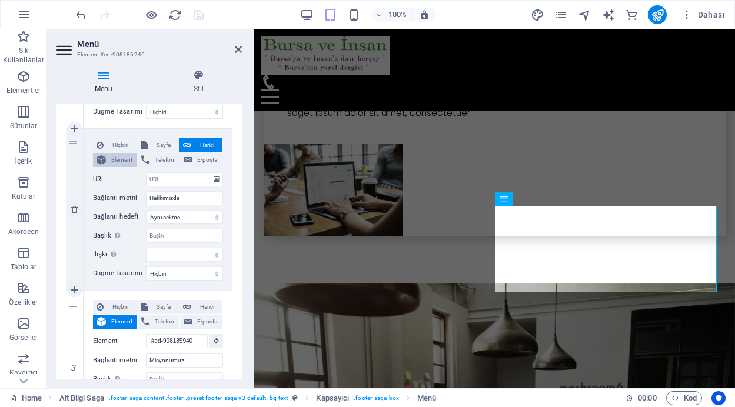
click at [119, 154] on span "Element" at bounding box center [122, 160] width 24 height 14
select select
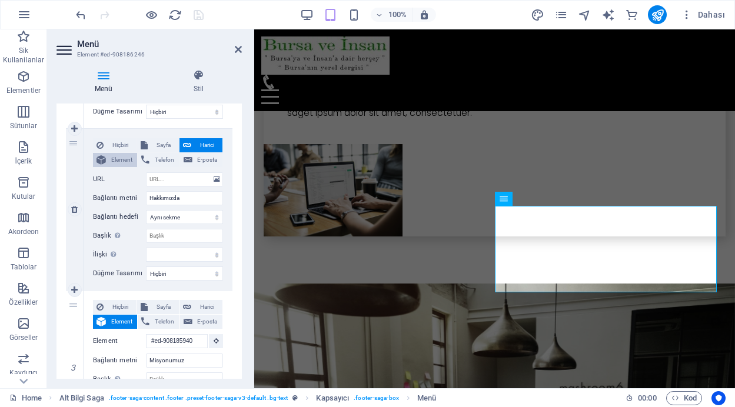
select select
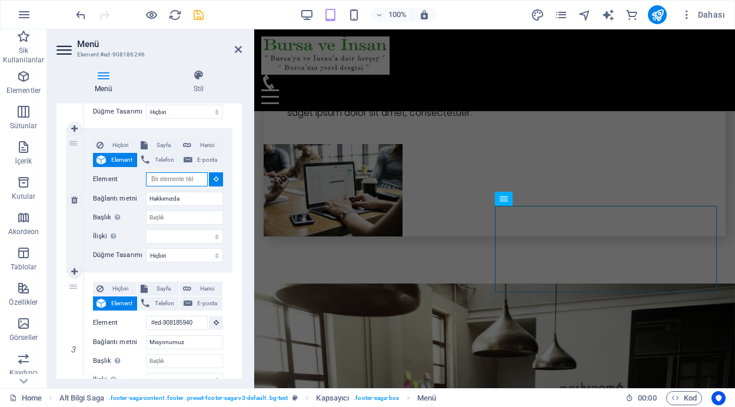
click at [174, 178] on input "Element" at bounding box center [177, 180] width 62 height 14
paste input "#ed-908186288"
type input "#ed-908186288"
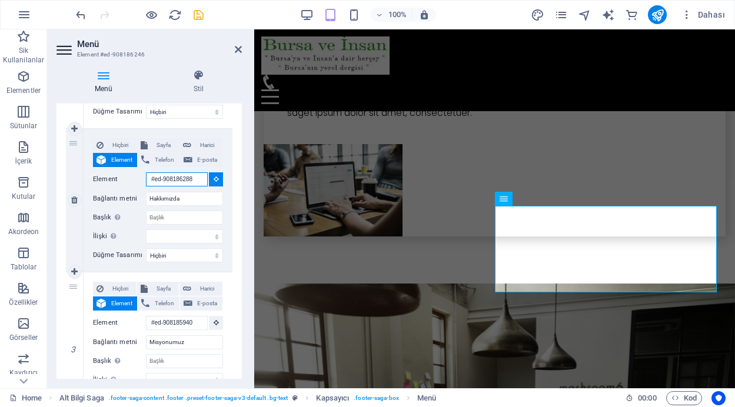
scroll to position [3316, 0]
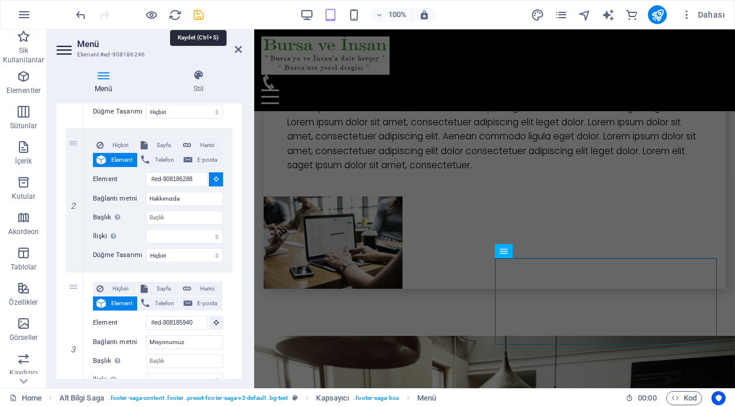
click at [199, 14] on icon "save" at bounding box center [199, 15] width 14 height 14
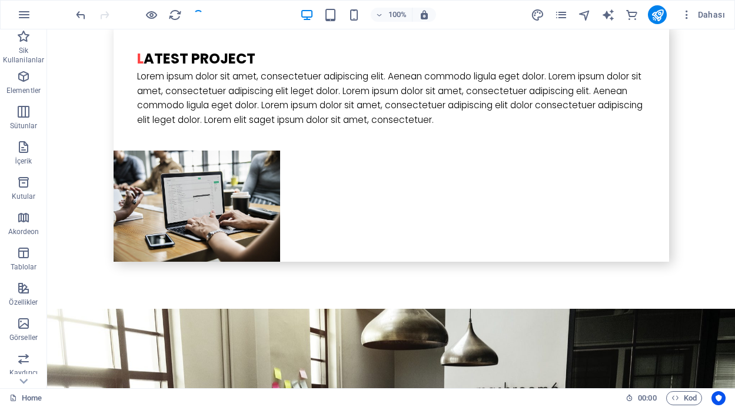
scroll to position [3193, 0]
